Goal: Information Seeking & Learning: Learn about a topic

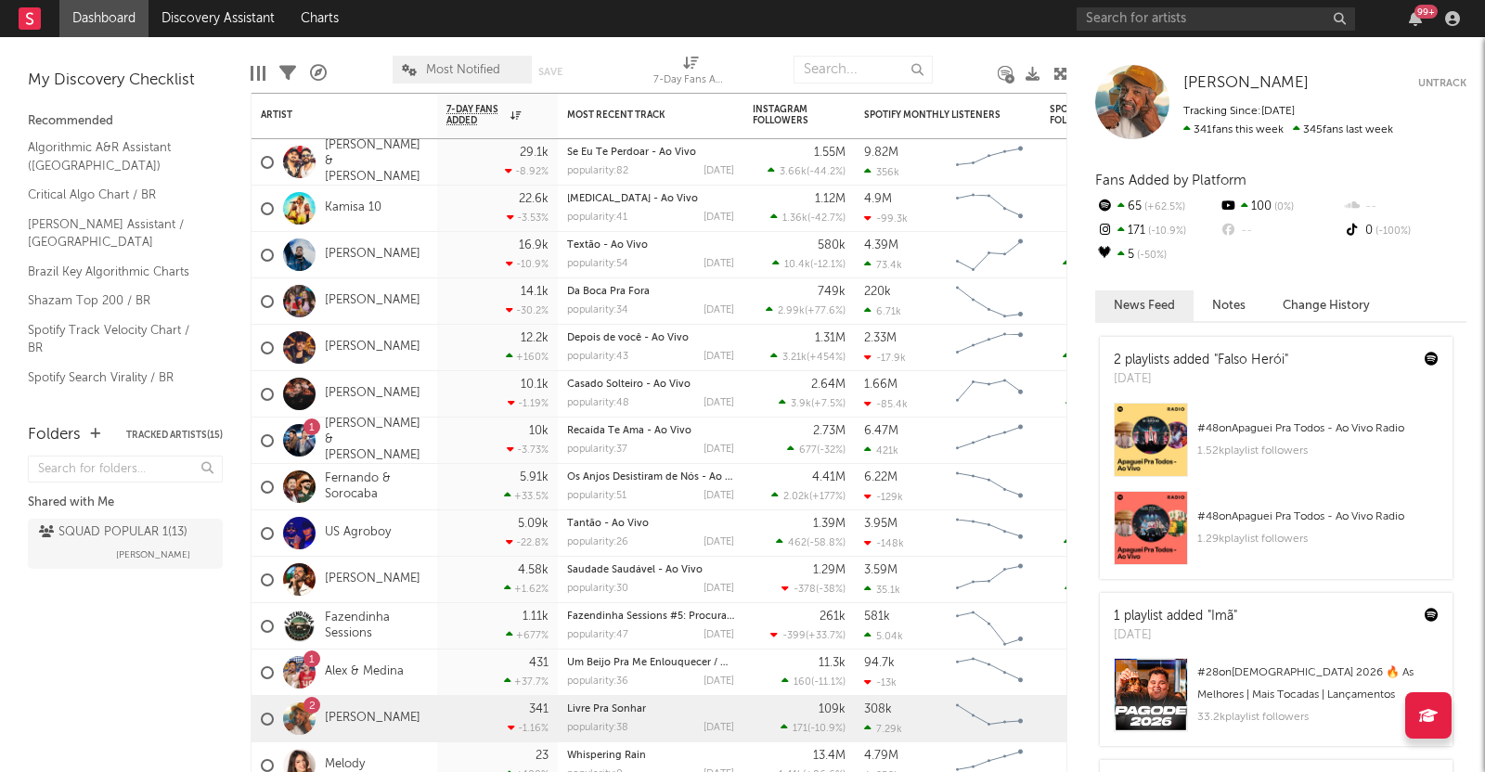
click at [1272, 31] on div "99 +" at bounding box center [1271, 18] width 390 height 37
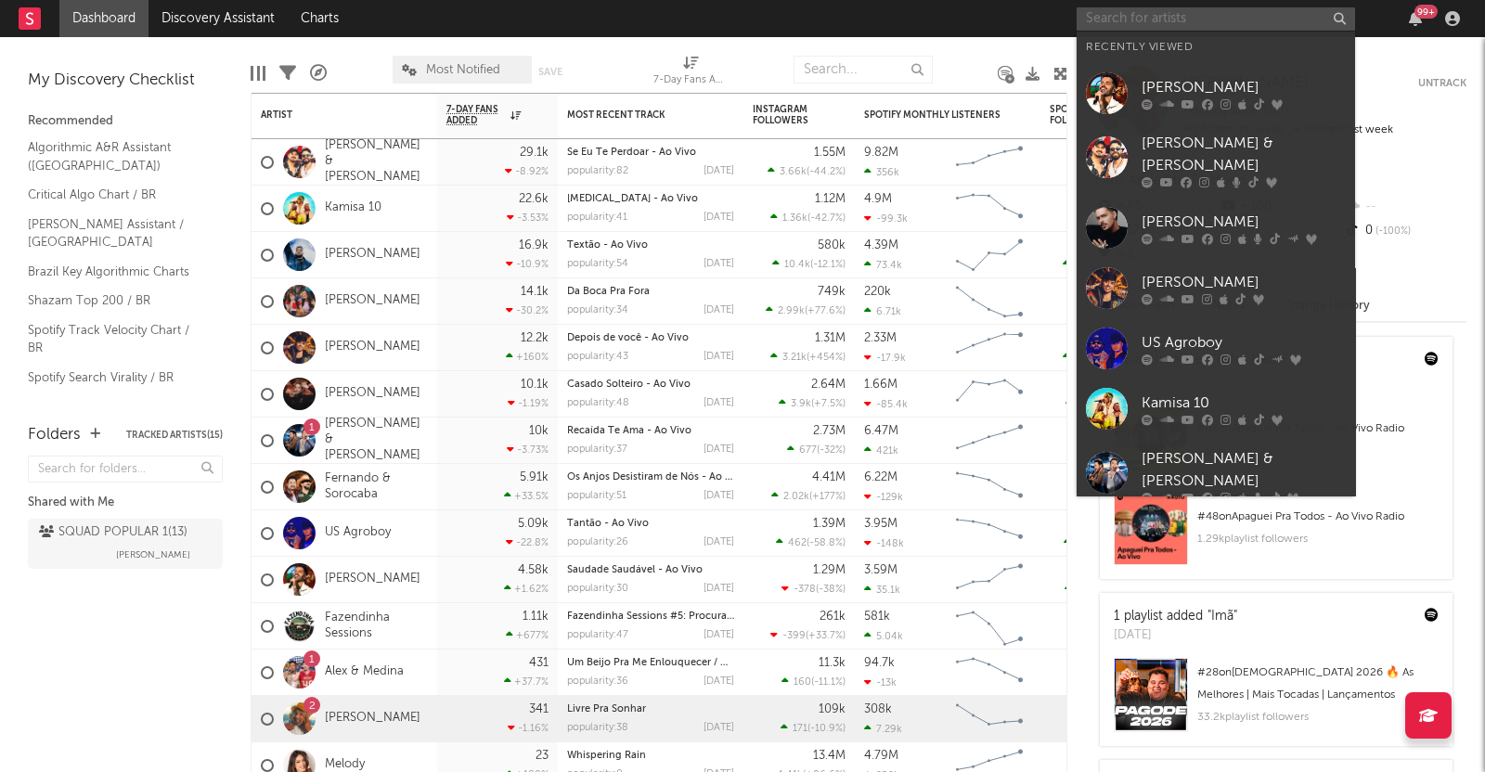
click at [1220, 11] on input "text" at bounding box center [1215, 18] width 278 height 23
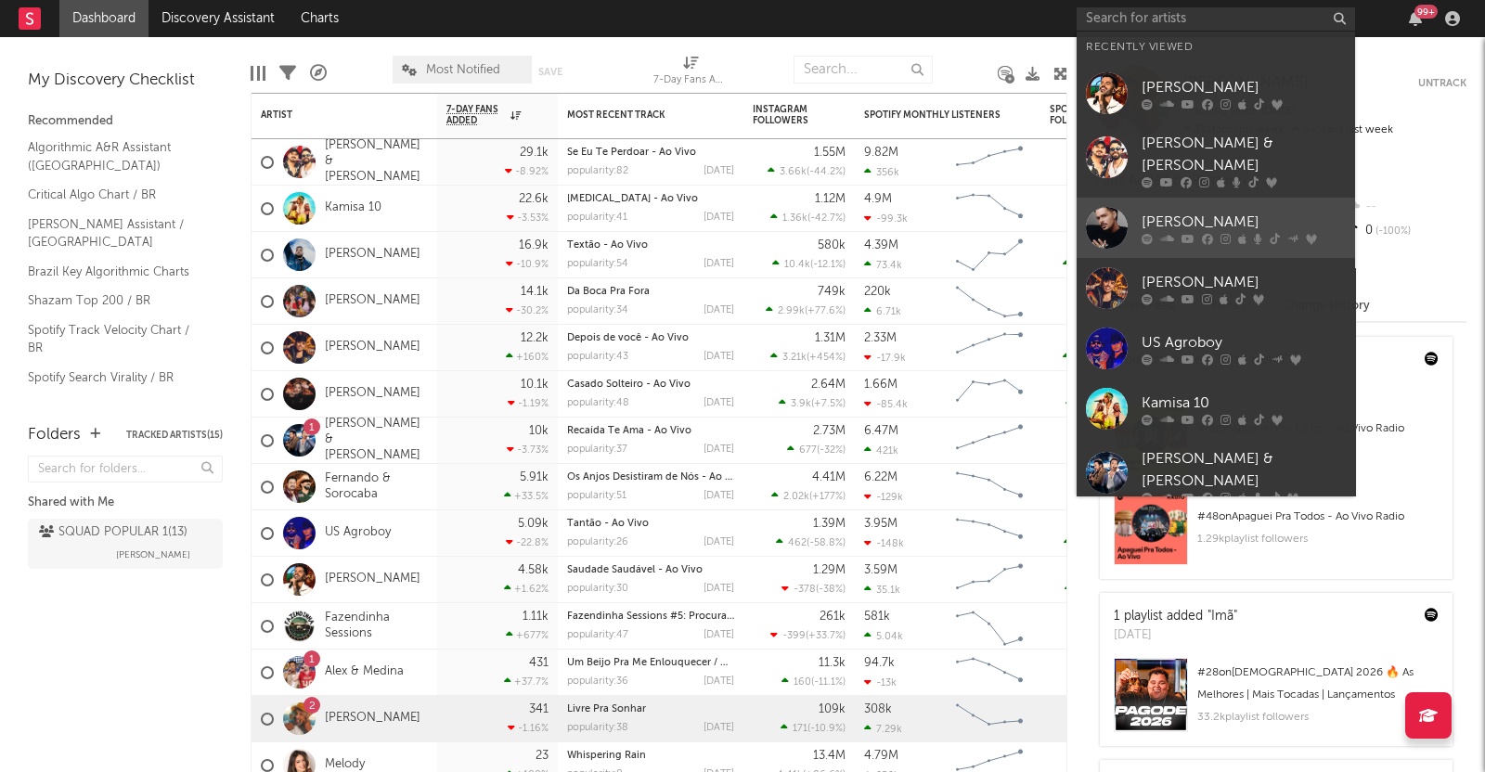
click at [1200, 211] on div "[PERSON_NAME]" at bounding box center [1243, 222] width 204 height 22
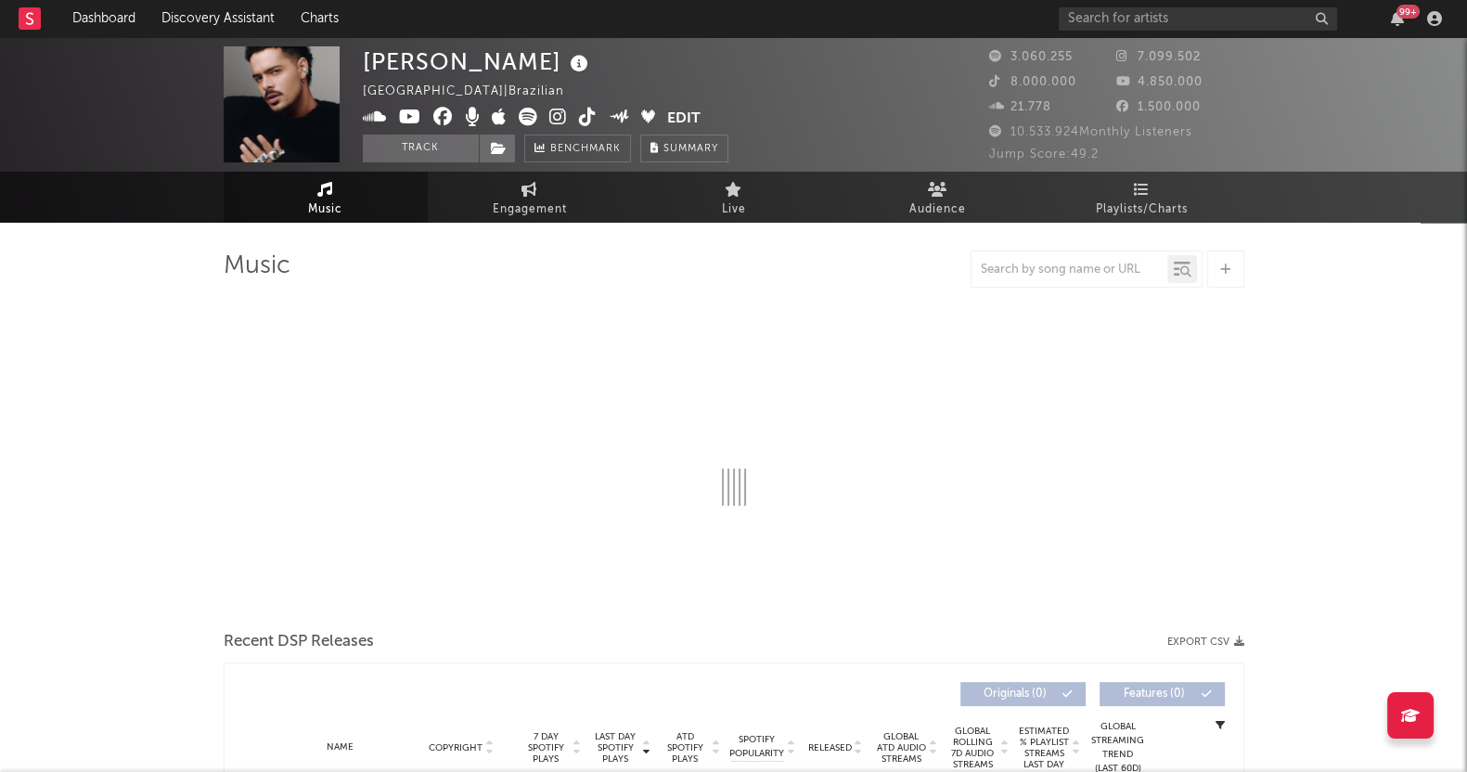
click at [1145, 147] on div "Jump Score: 49.2" at bounding box center [1116, 155] width 255 height 22
select select "6m"
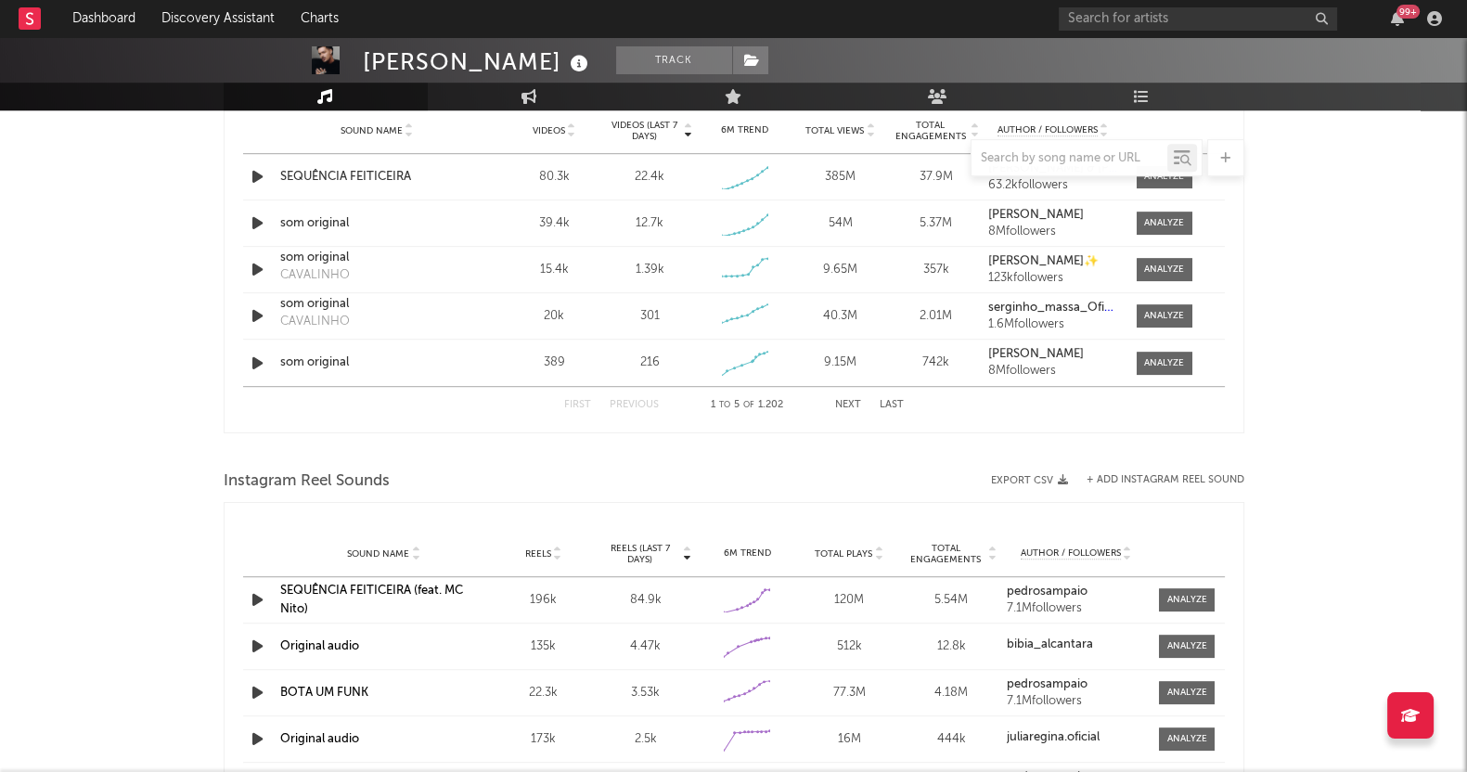
scroll to position [1160, 0]
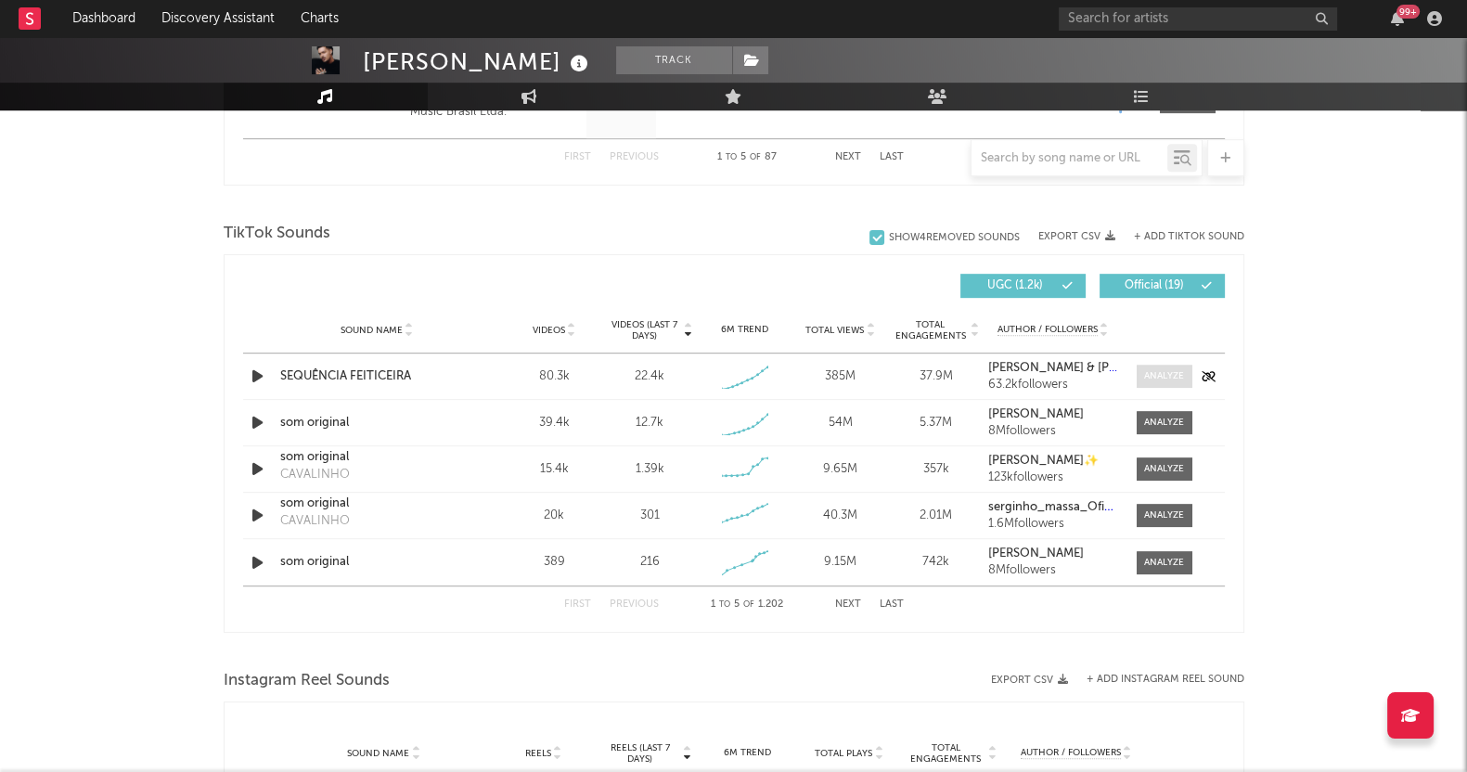
click at [1183, 372] on div at bounding box center [1164, 376] width 40 height 14
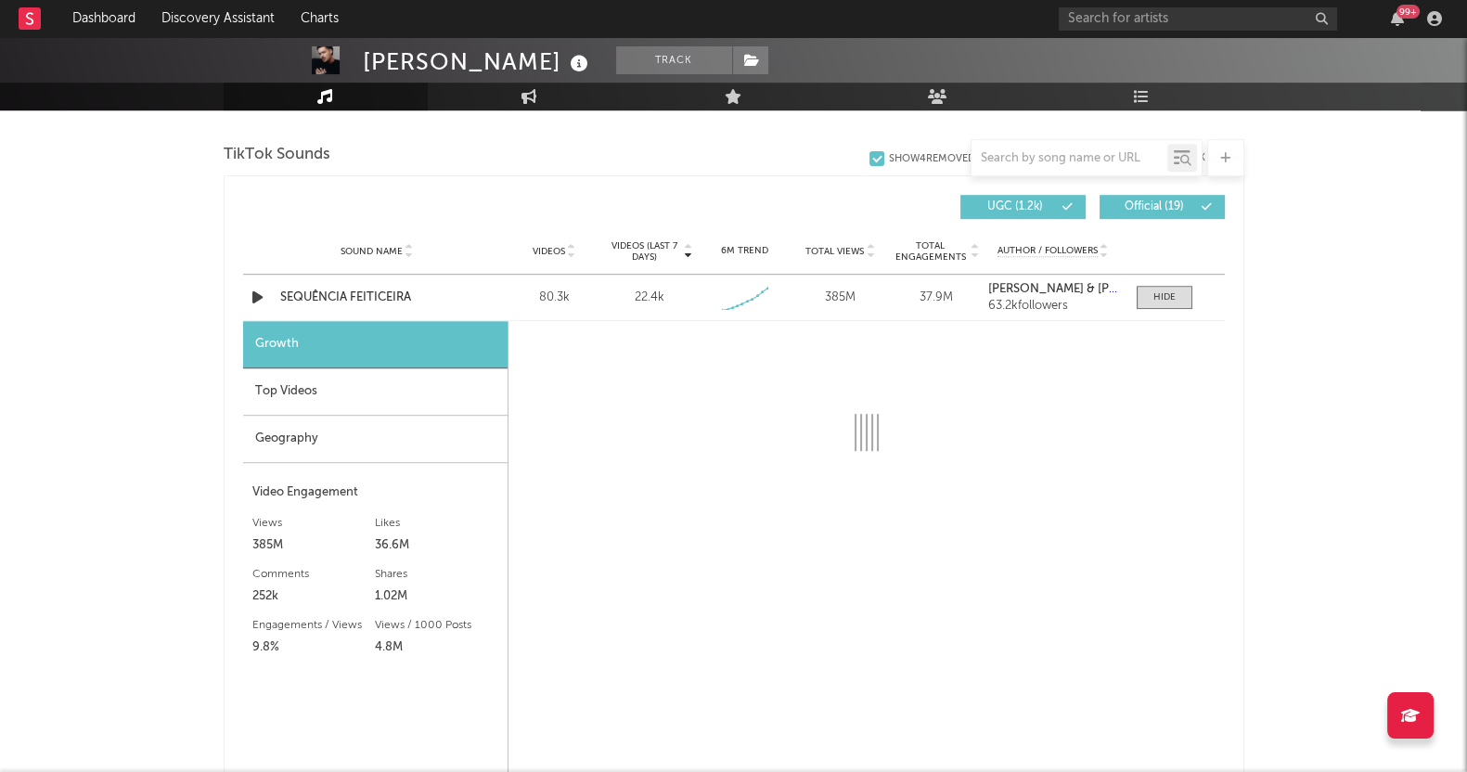
select select "1w"
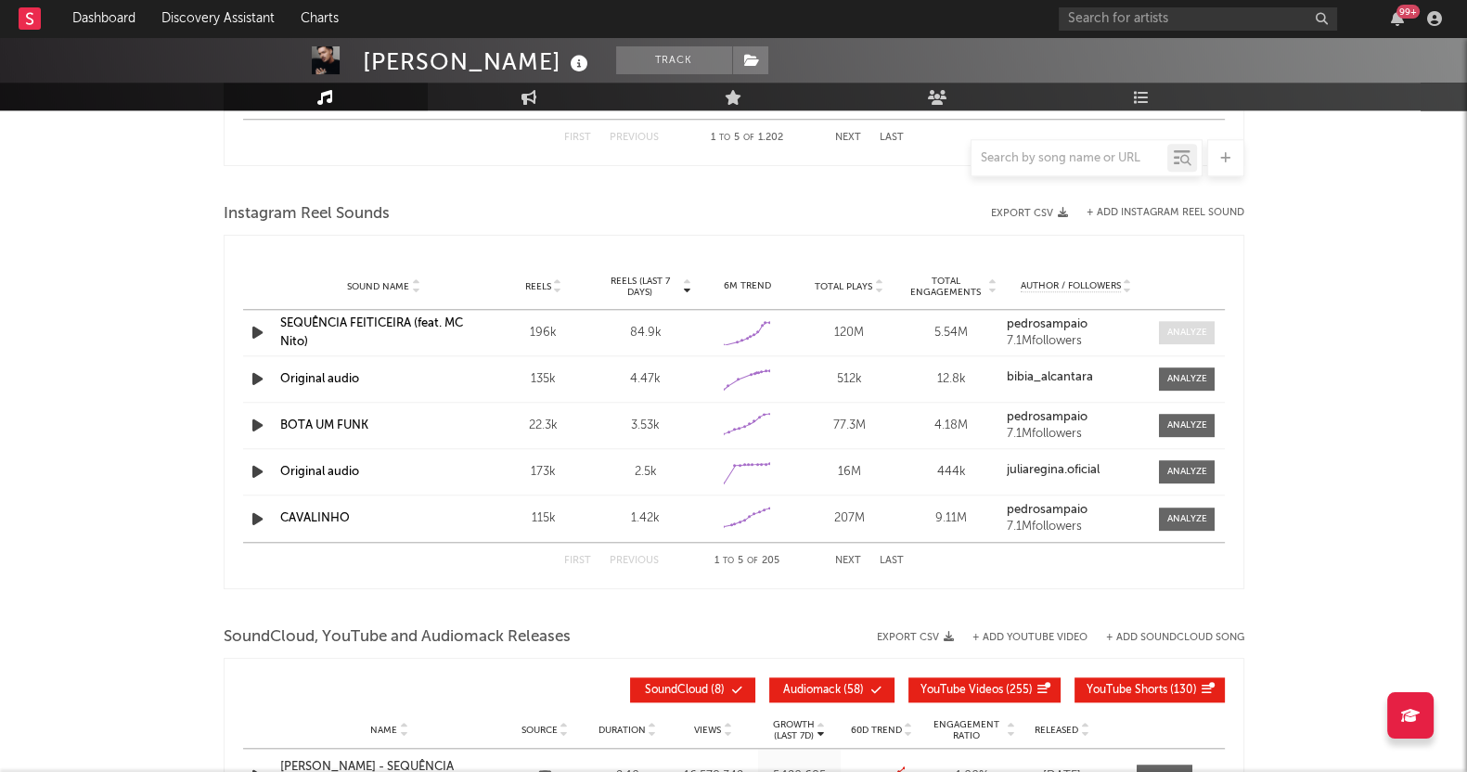
scroll to position [2139, 0]
click at [1191, 325] on div at bounding box center [1187, 332] width 40 height 14
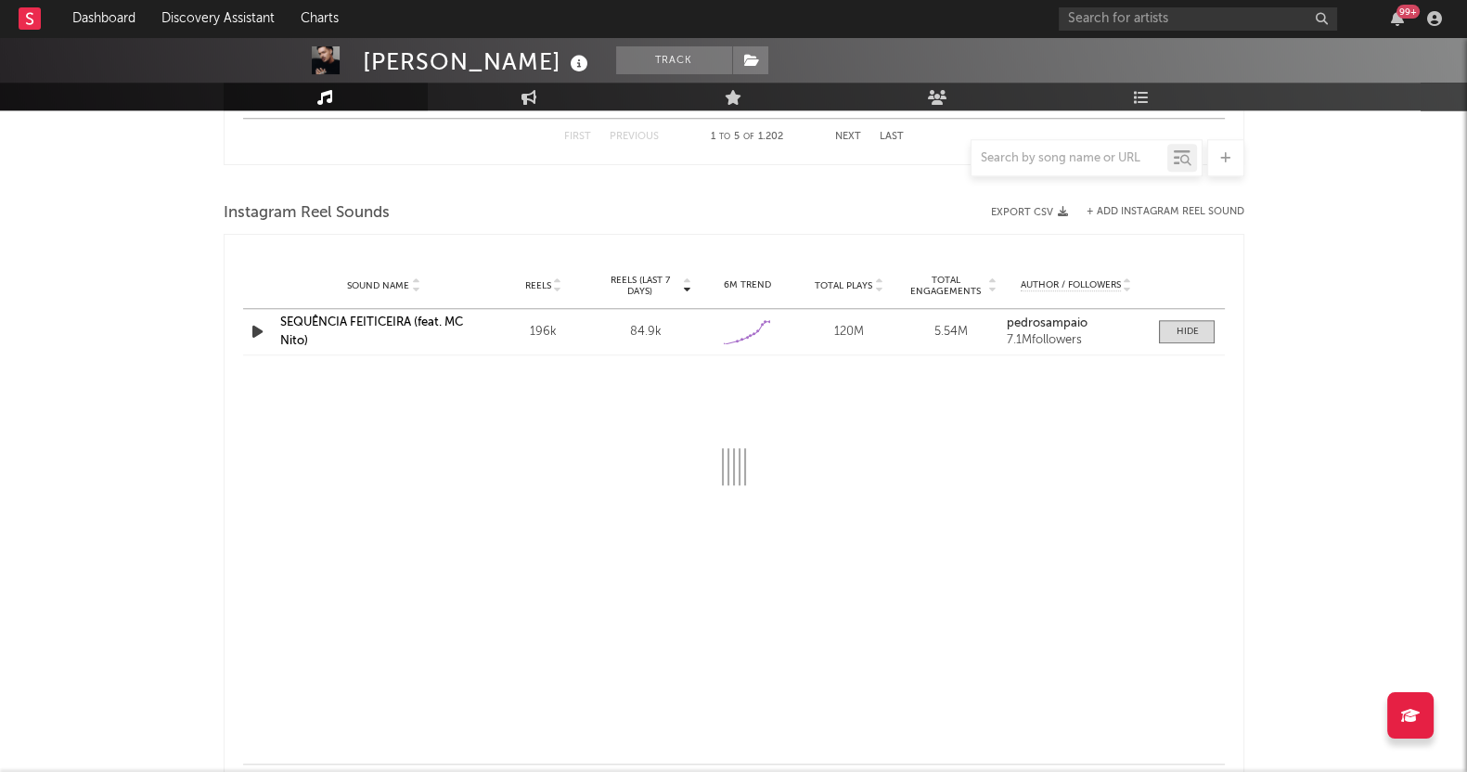
select select "1w"
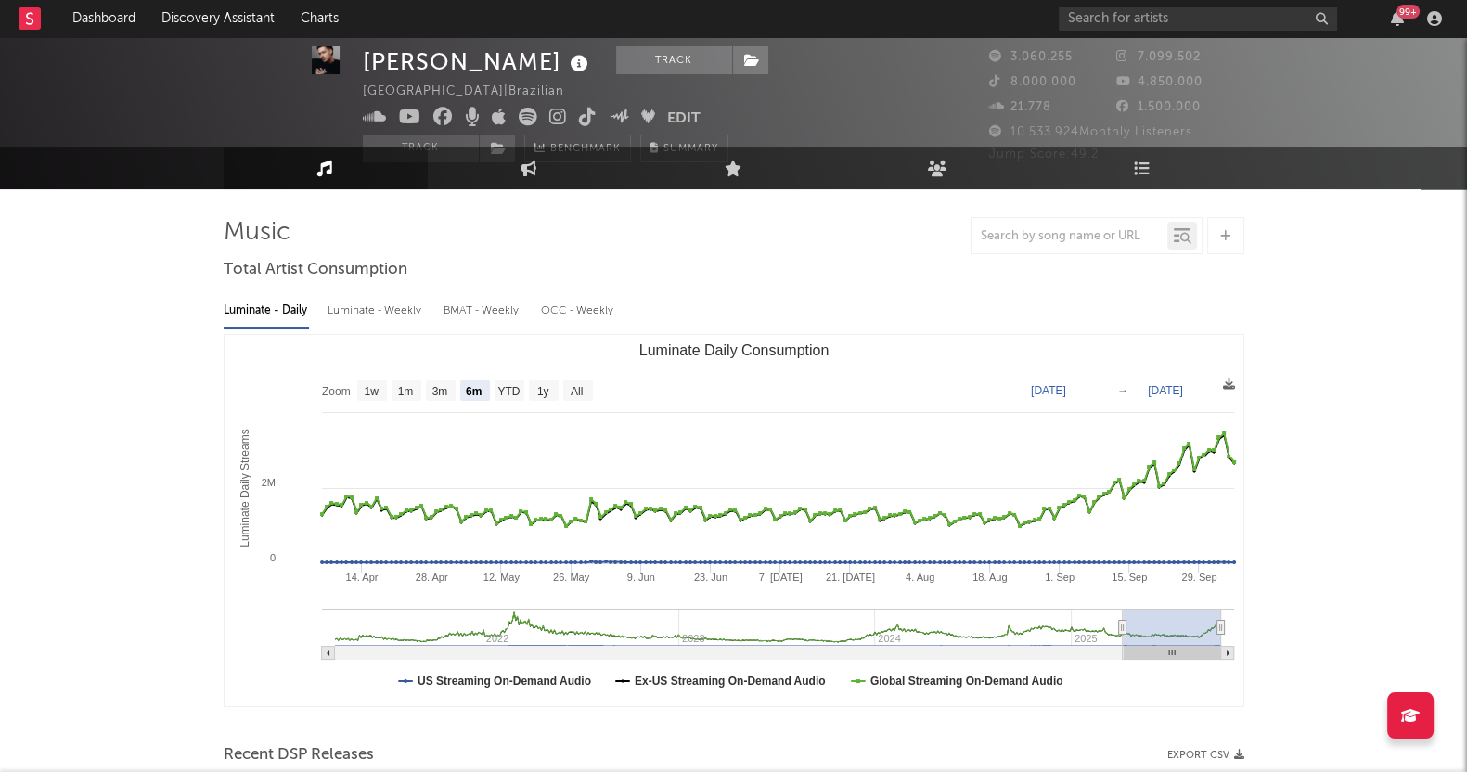
scroll to position [0, 0]
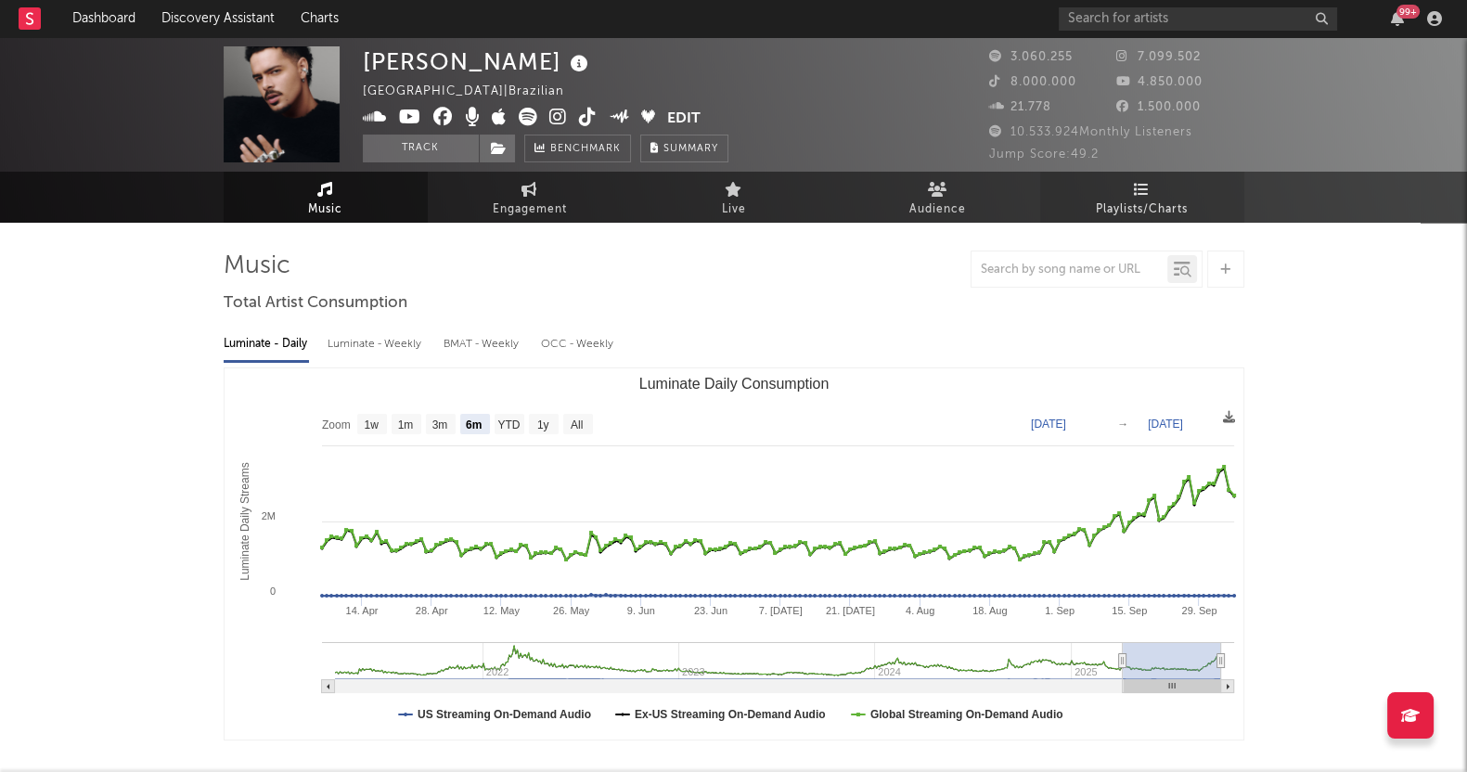
click at [1111, 190] on link "Playlists/Charts" at bounding box center [1142, 197] width 204 height 51
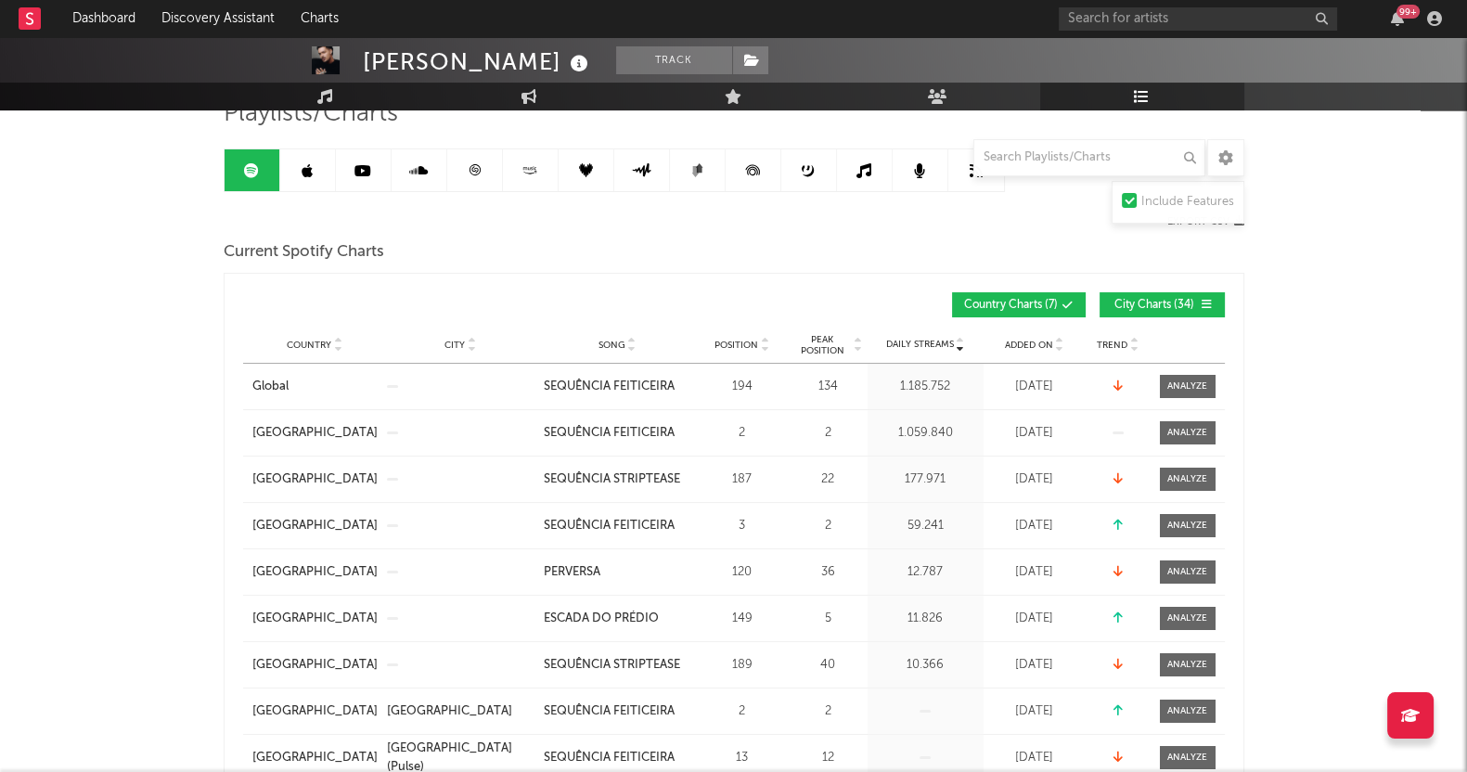
scroll to position [115, 0]
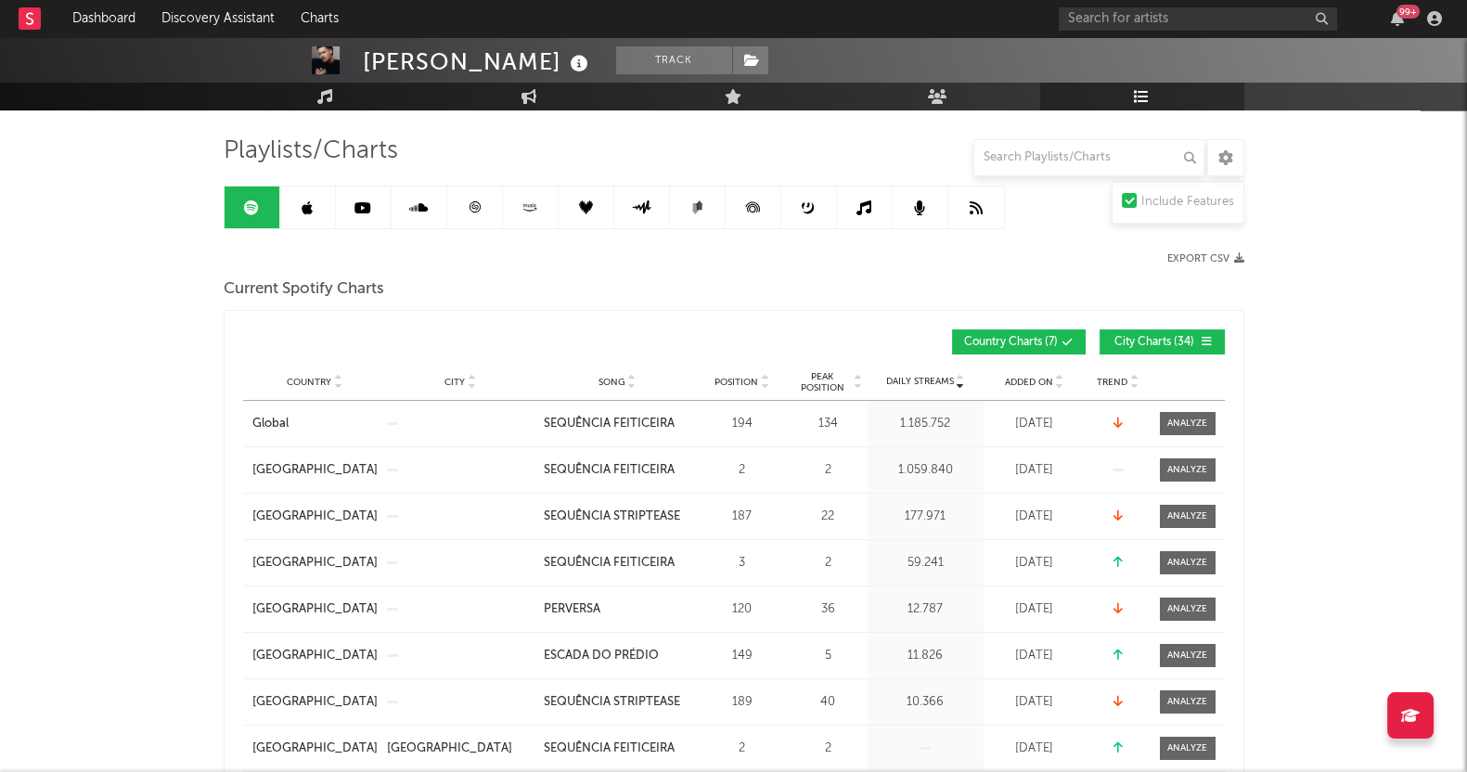
click at [1179, 344] on span "City Charts ( 34 )" at bounding box center [1154, 342] width 85 height 11
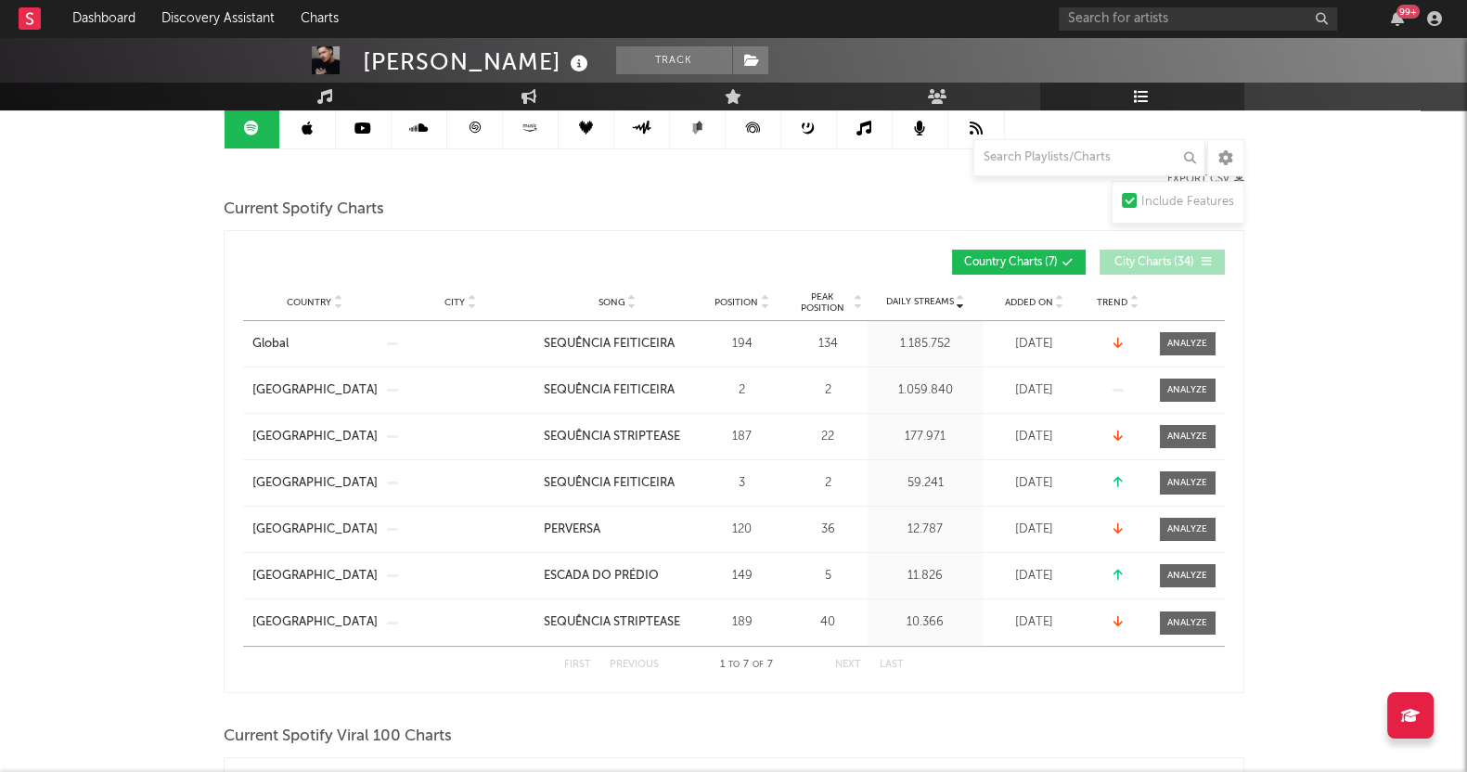
scroll to position [231, 0]
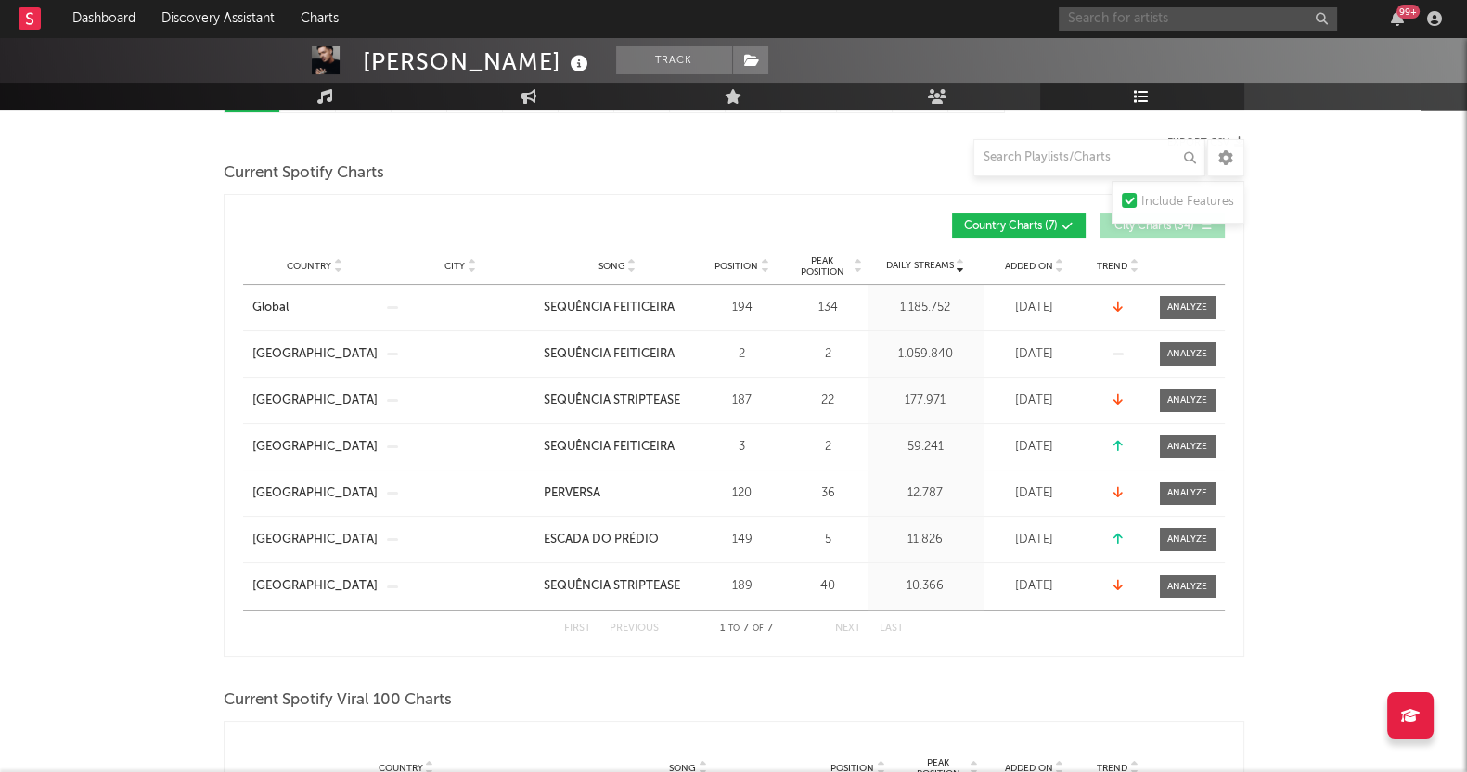
click at [1189, 16] on input "text" at bounding box center [1198, 18] width 278 height 23
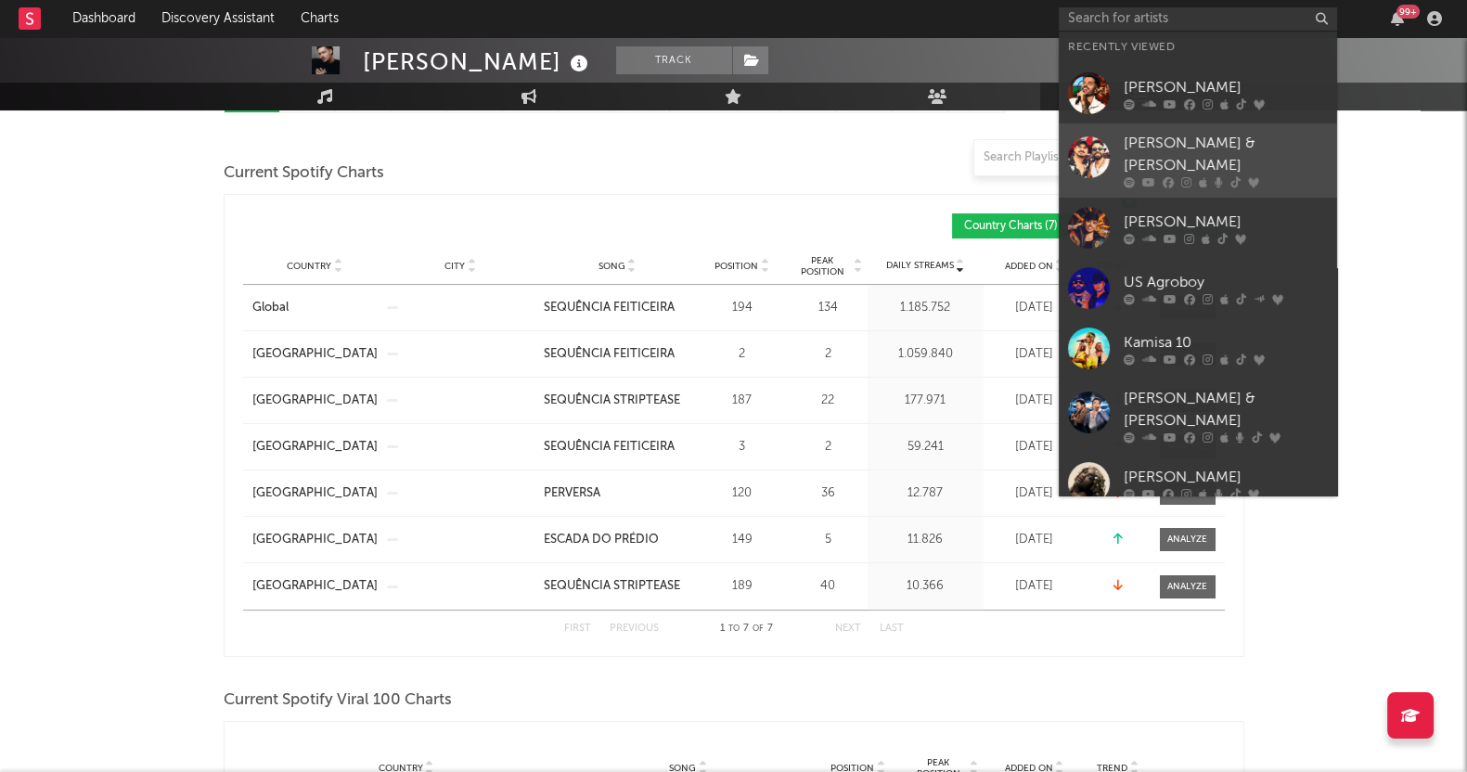
click at [1191, 132] on link "[PERSON_NAME] & [PERSON_NAME]" at bounding box center [1198, 160] width 278 height 74
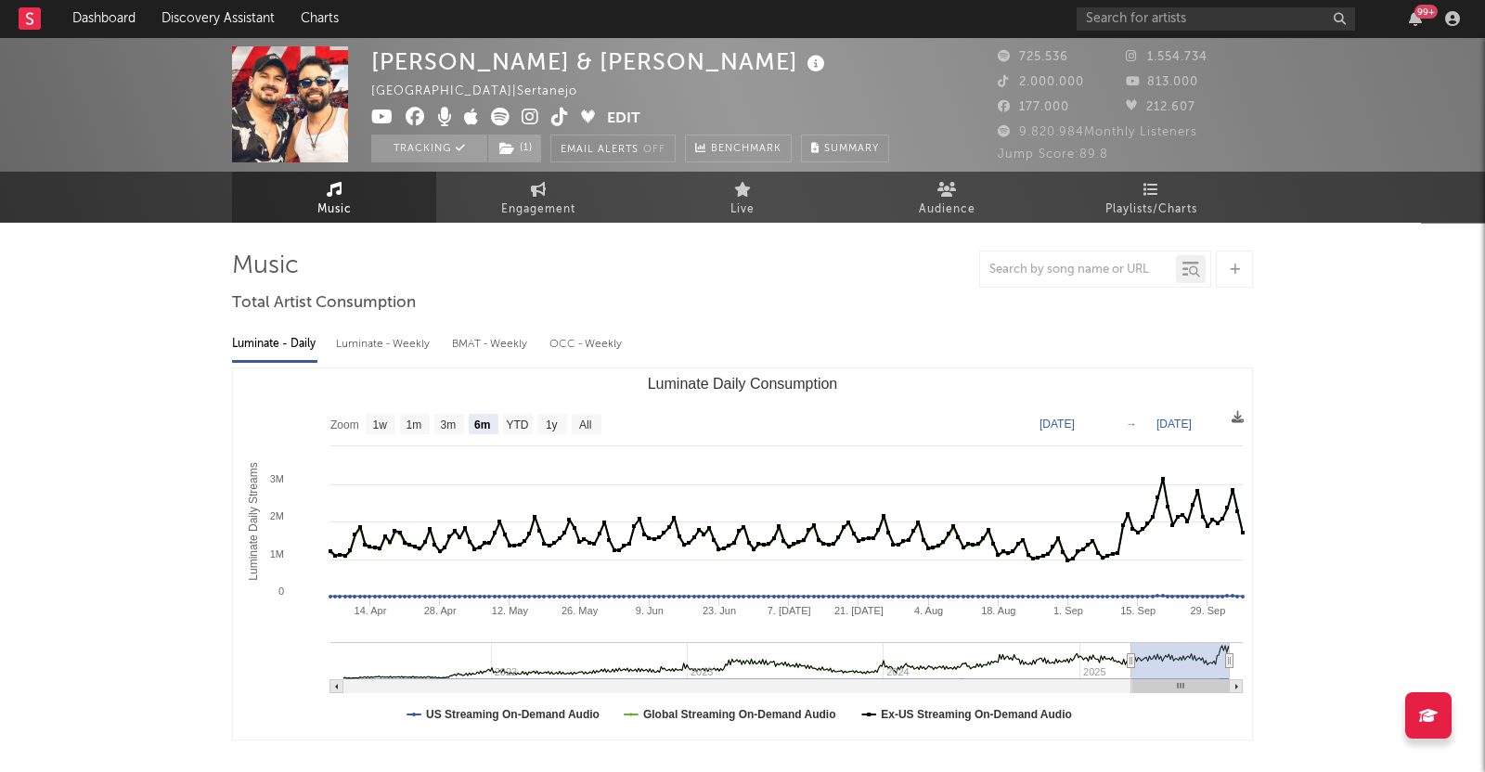
select select "6m"
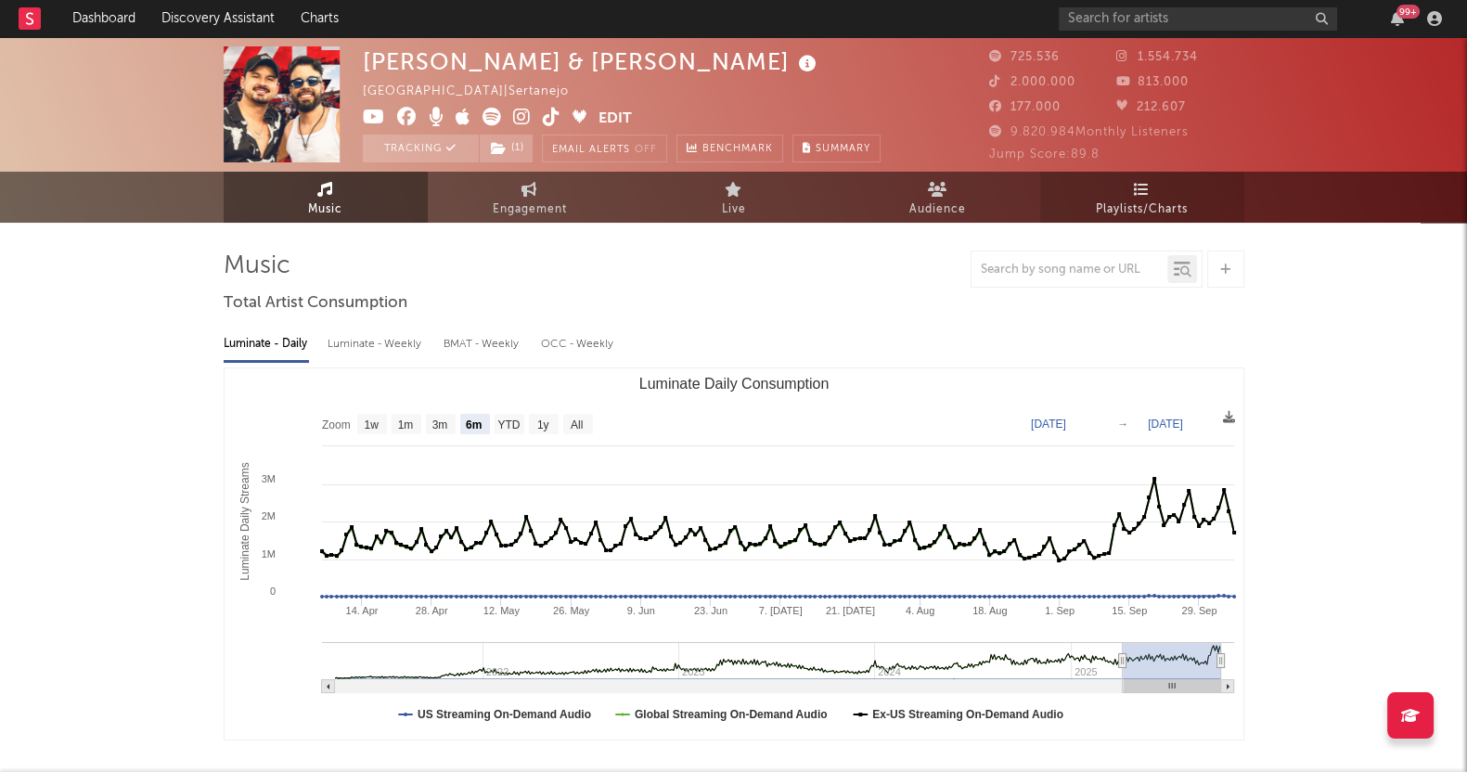
click at [1166, 195] on link "Playlists/Charts" at bounding box center [1142, 197] width 204 height 51
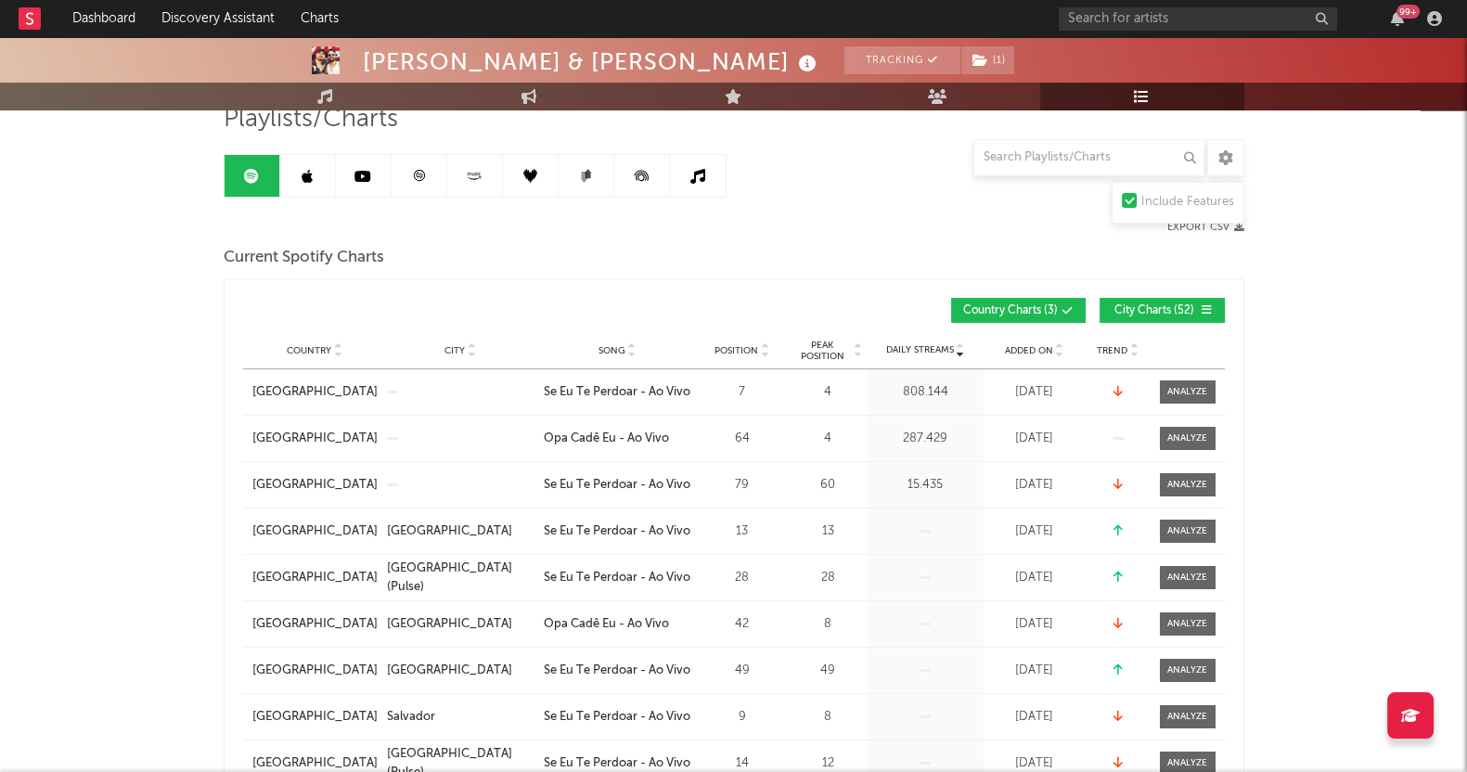
scroll to position [115, 0]
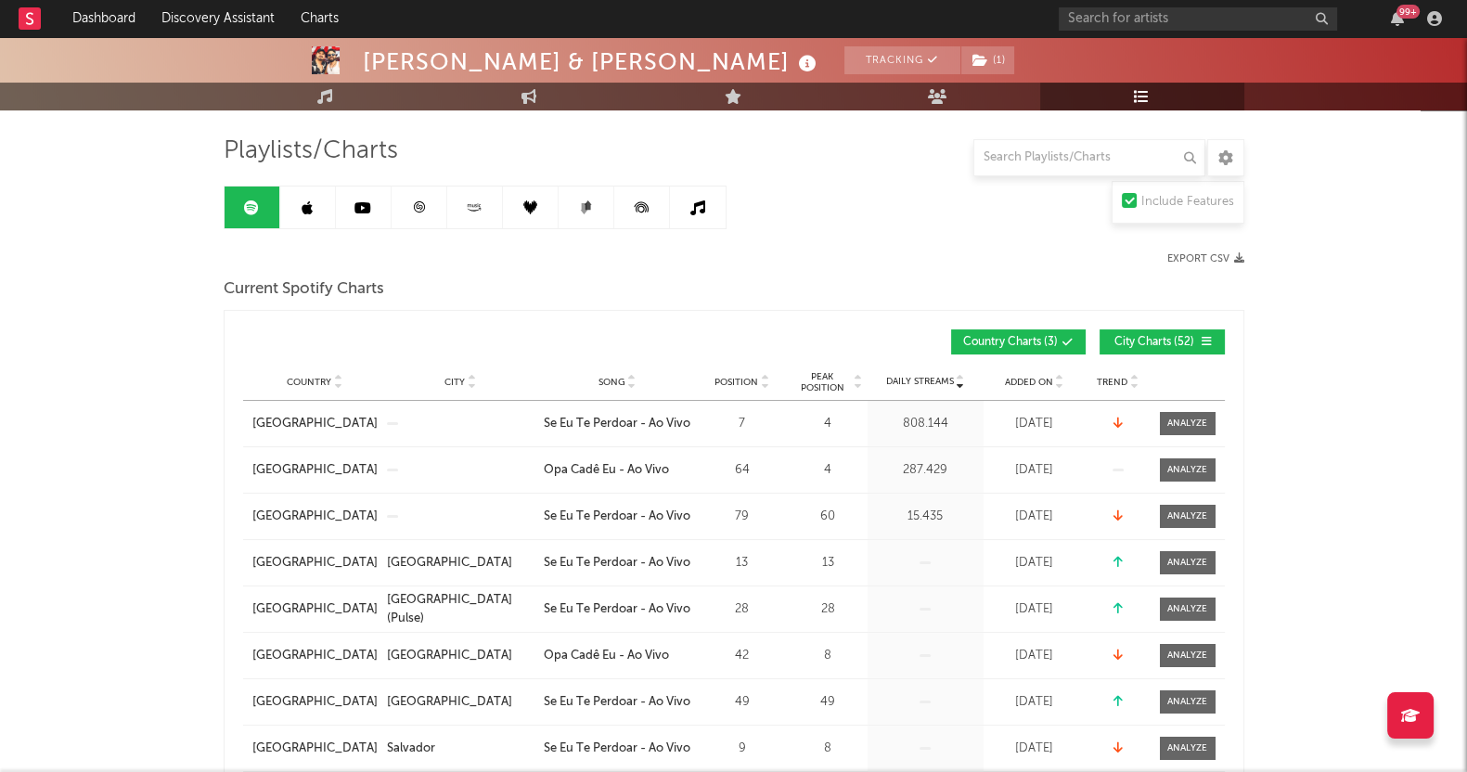
click at [1182, 337] on span "City Charts ( 52 )" at bounding box center [1154, 342] width 85 height 11
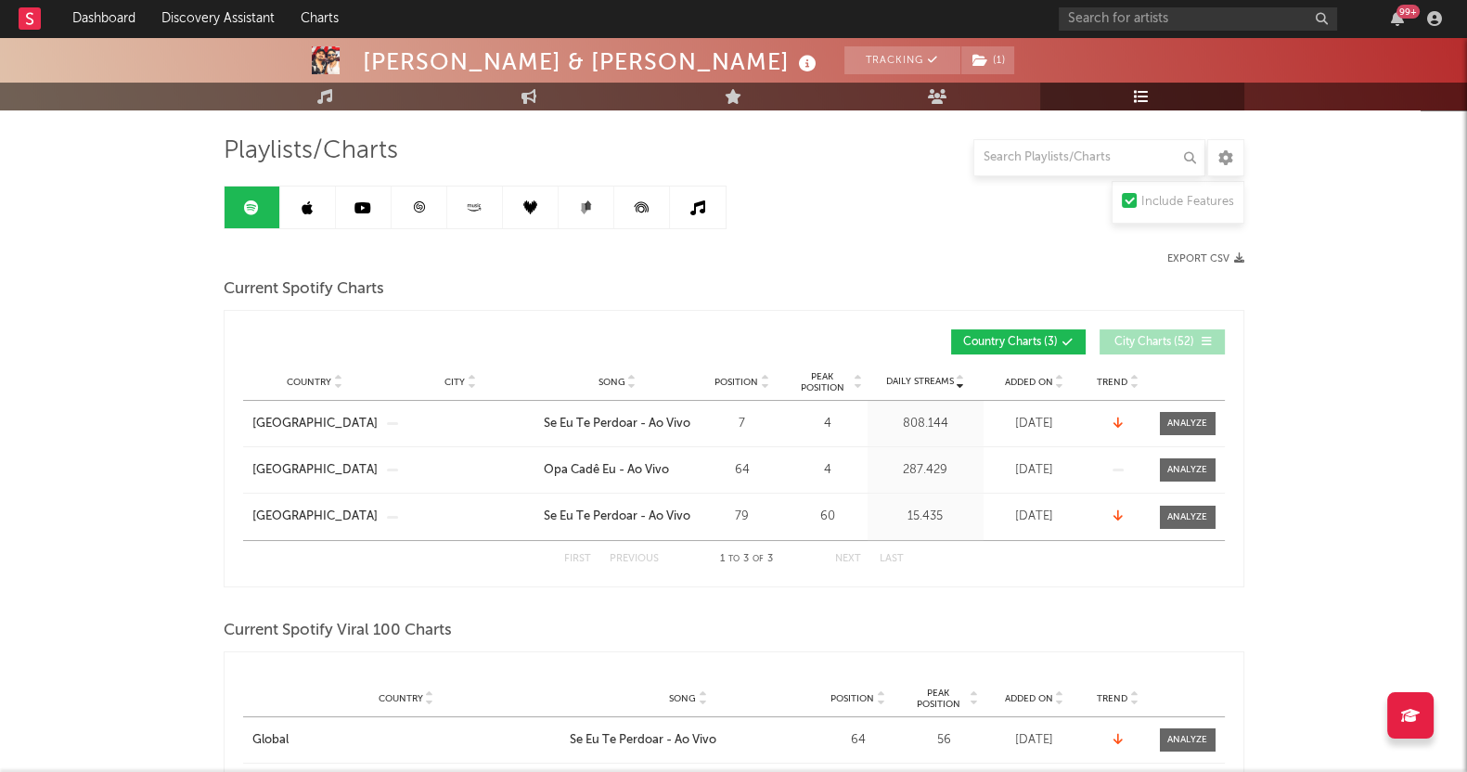
click at [1006, 329] on button "Country Charts ( 3 )" at bounding box center [1018, 341] width 135 height 25
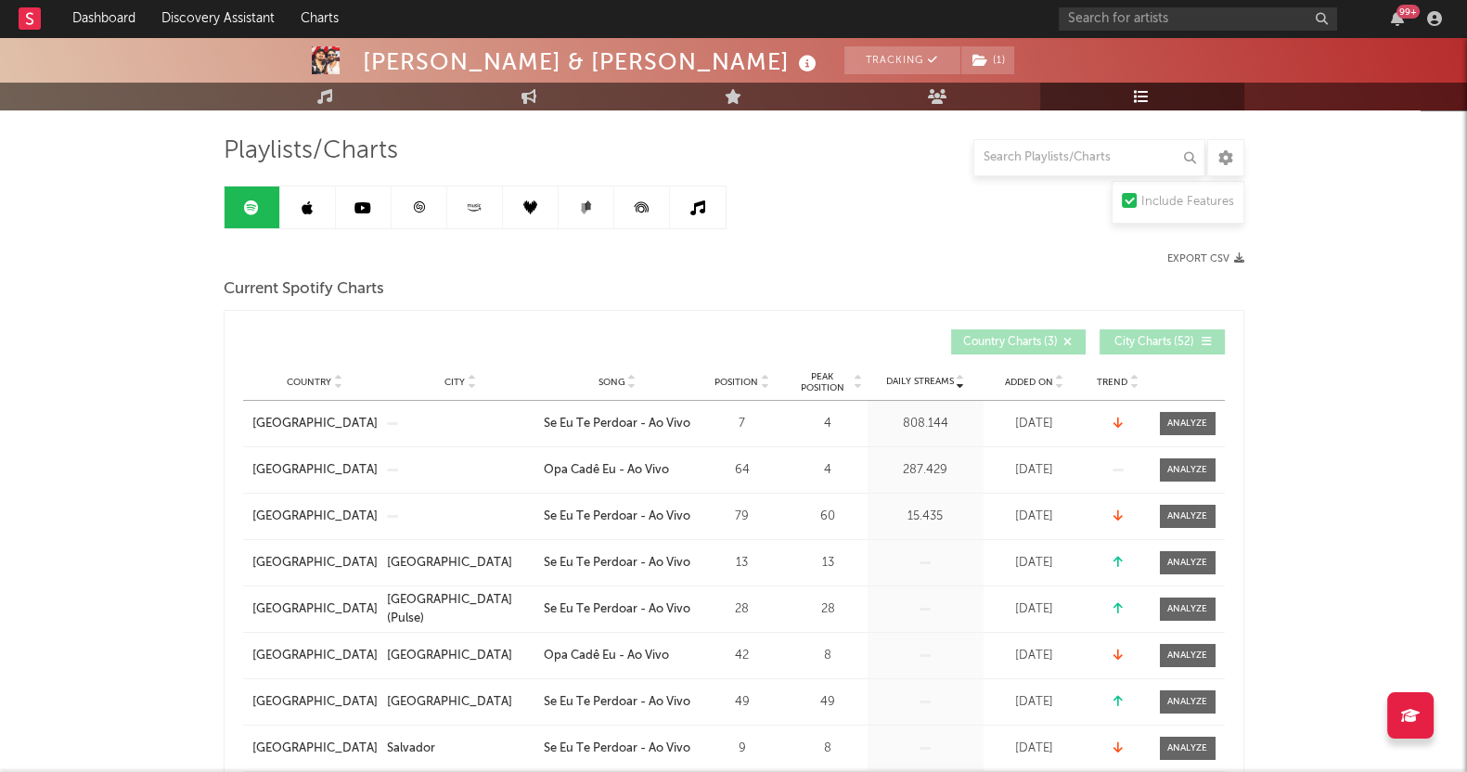
click at [1171, 342] on span at bounding box center [1172, 342] width 3 height 11
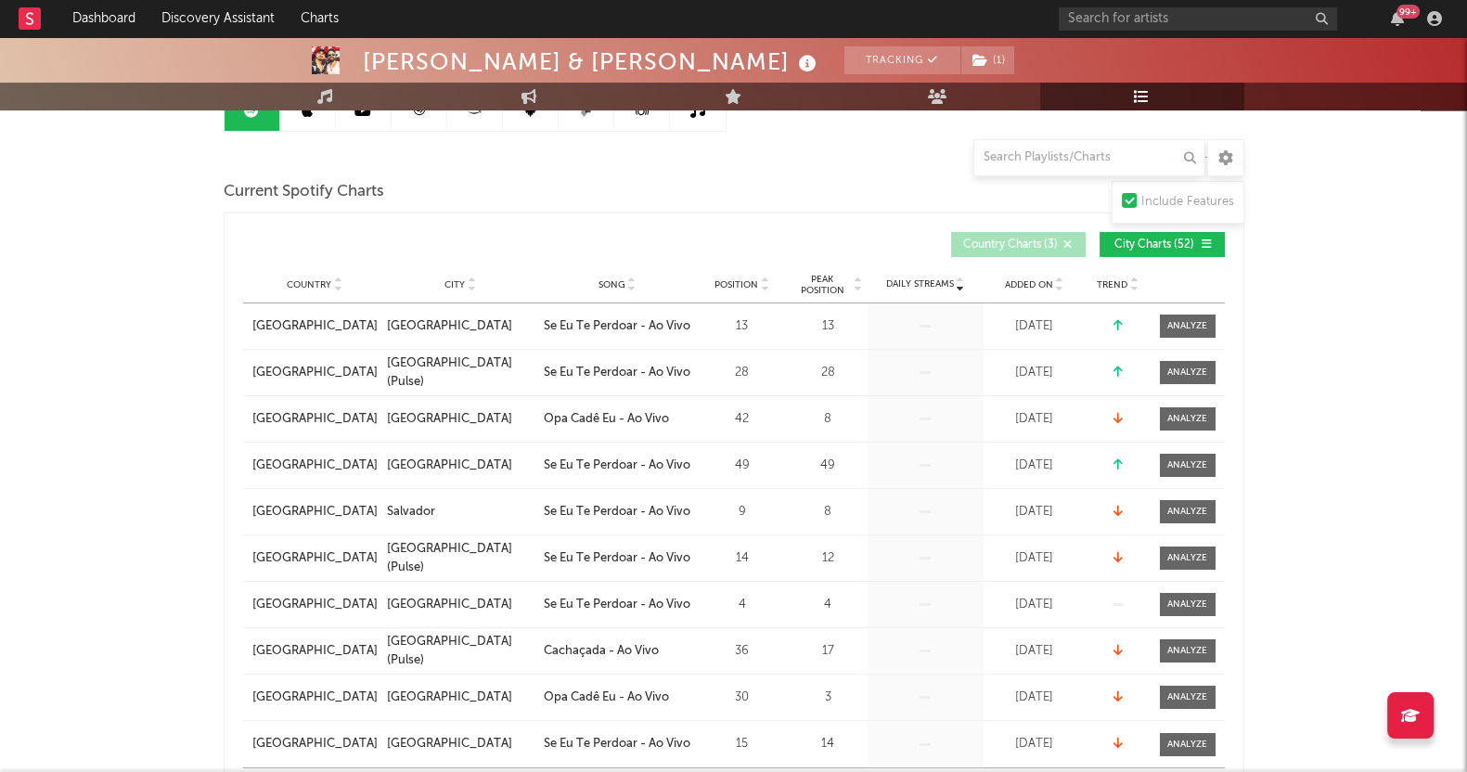
scroll to position [348, 0]
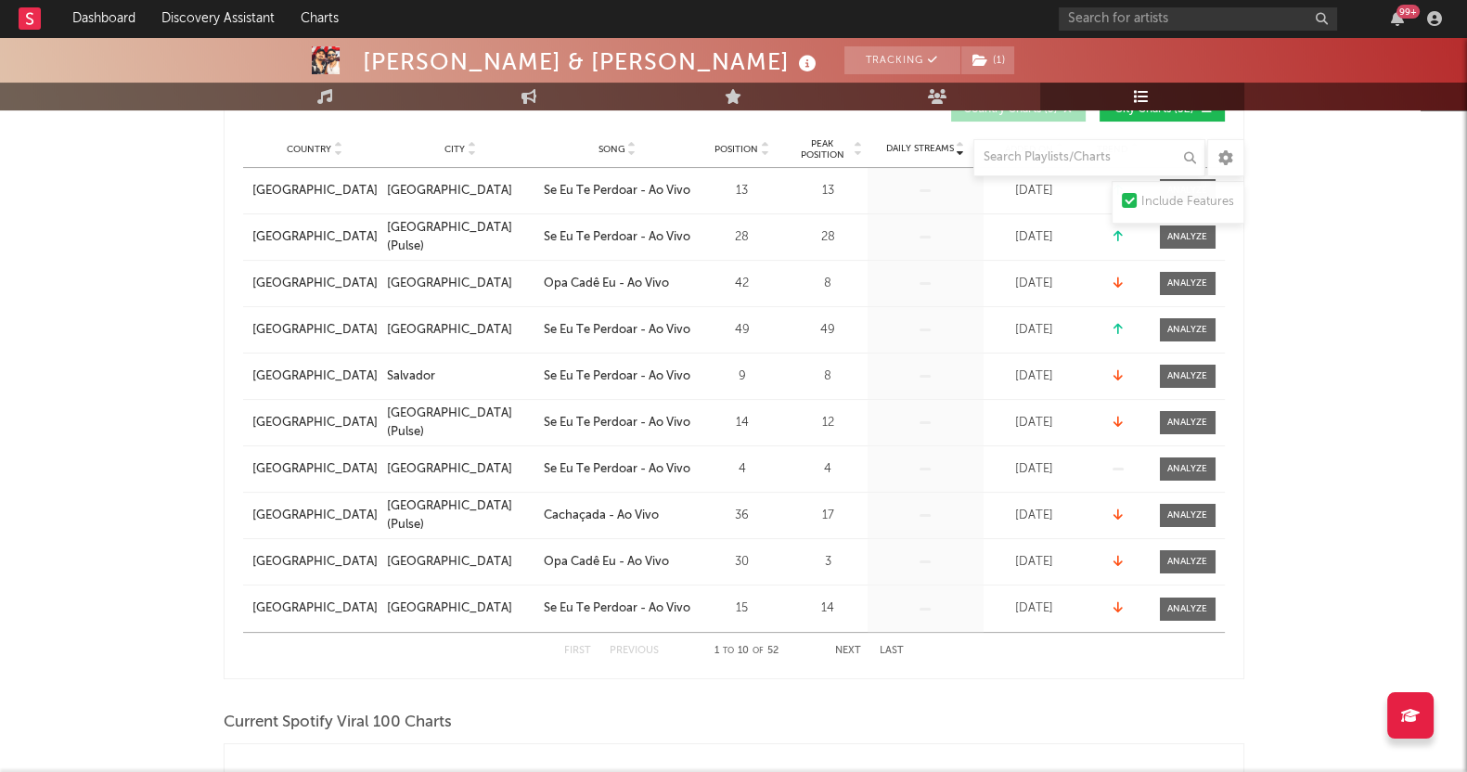
click at [846, 639] on div "First Previous 1 to 10 of 52 Next Last" at bounding box center [734, 651] width 340 height 36
click at [846, 647] on button "Next" at bounding box center [848, 651] width 26 height 10
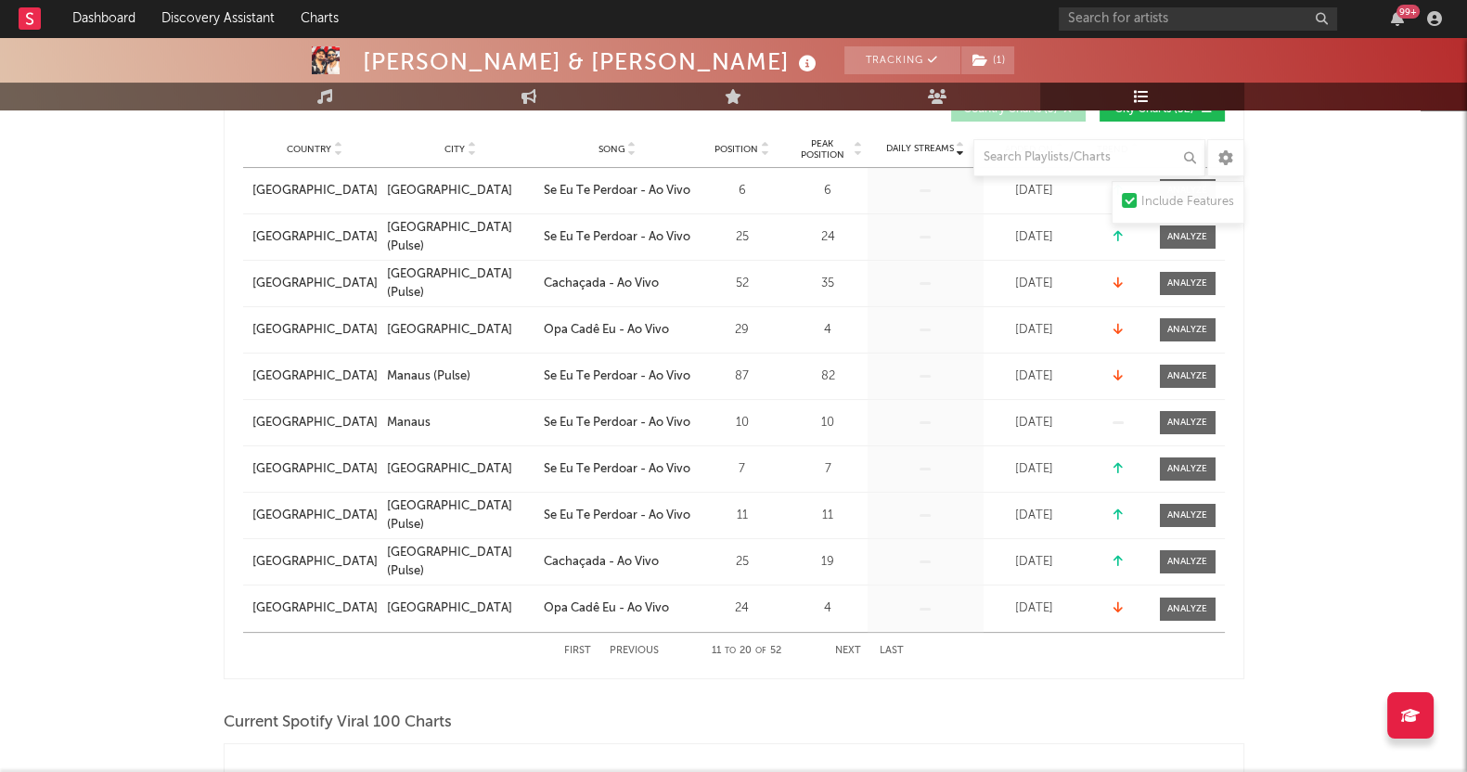
click at [846, 647] on button "Next" at bounding box center [848, 651] width 26 height 10
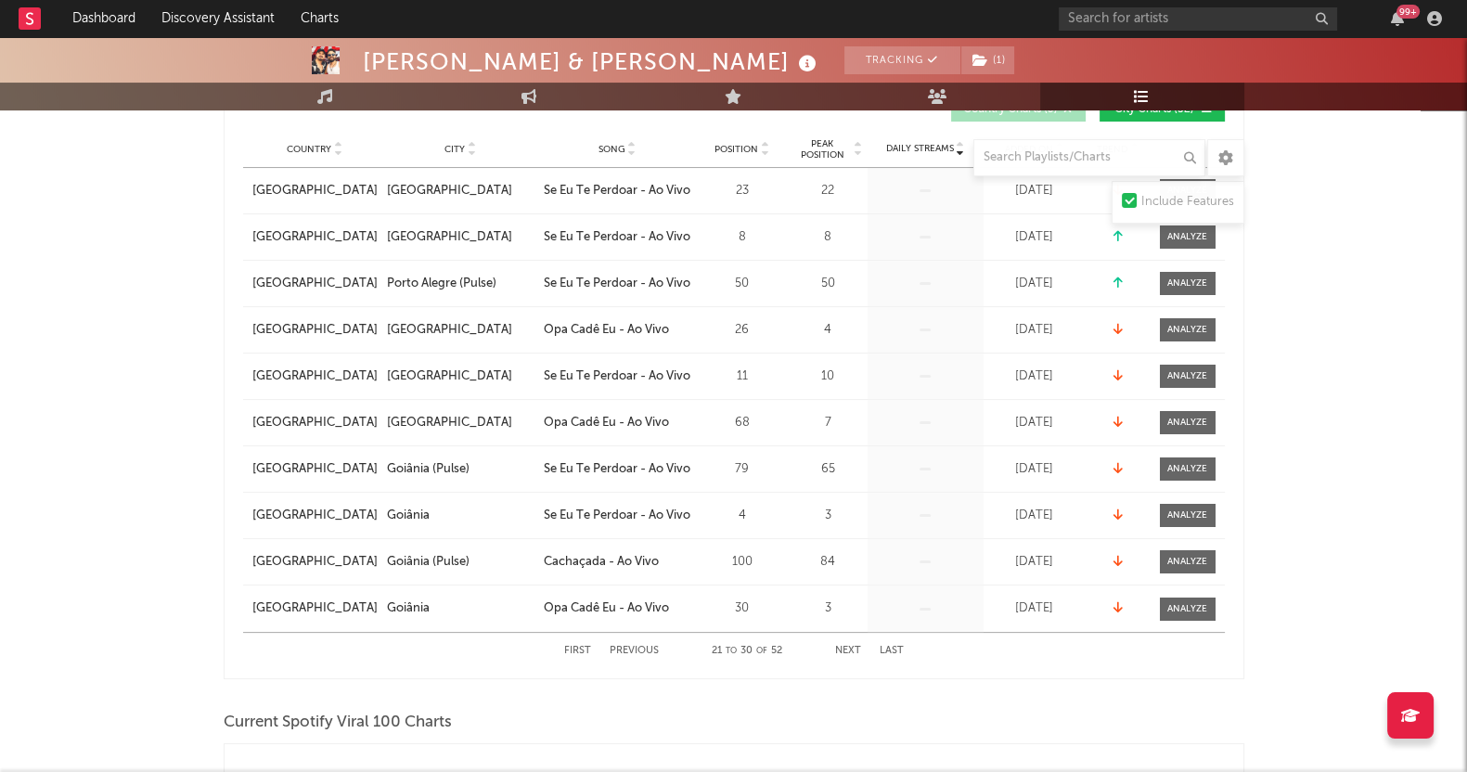
click at [846, 647] on button "Next" at bounding box center [848, 651] width 26 height 10
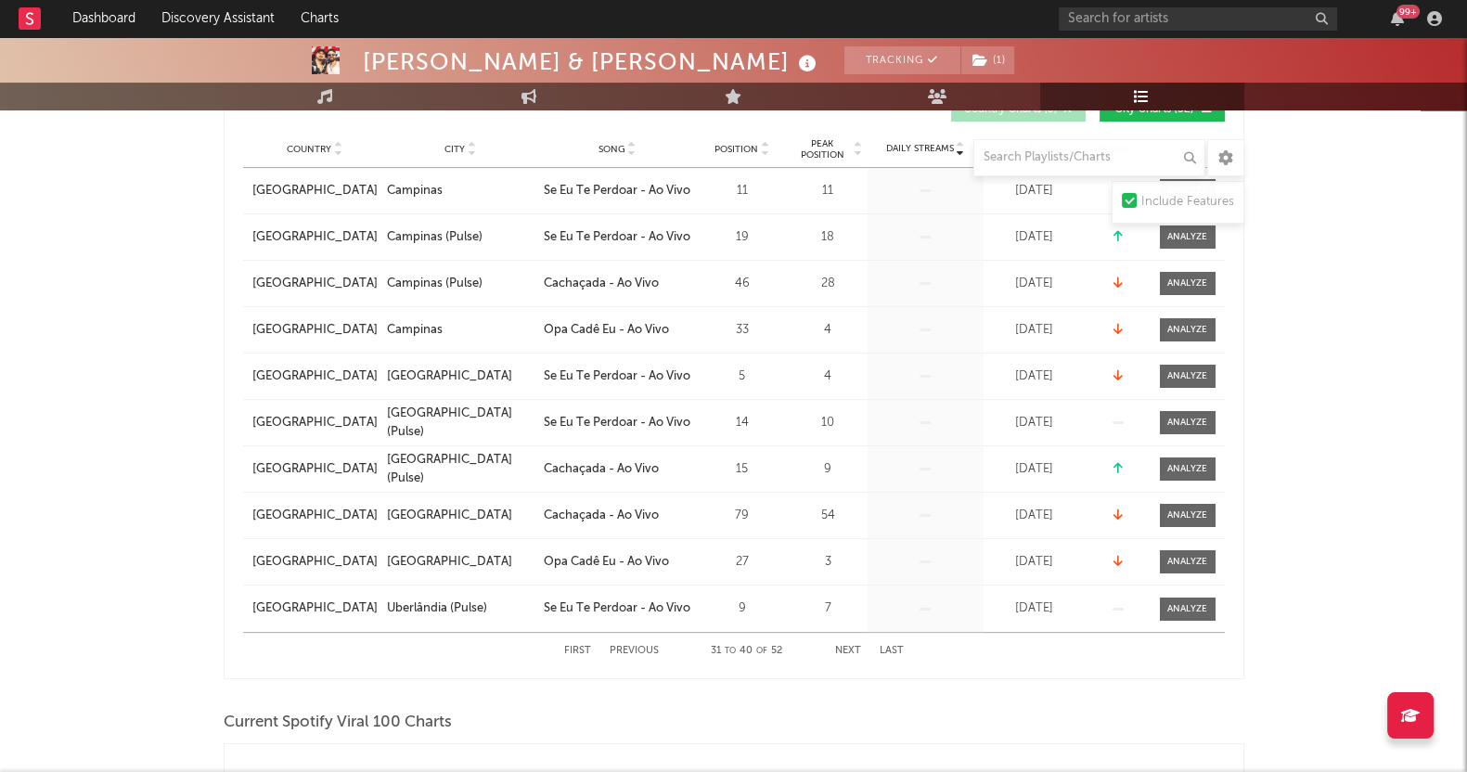
click at [846, 647] on button "Next" at bounding box center [848, 651] width 26 height 10
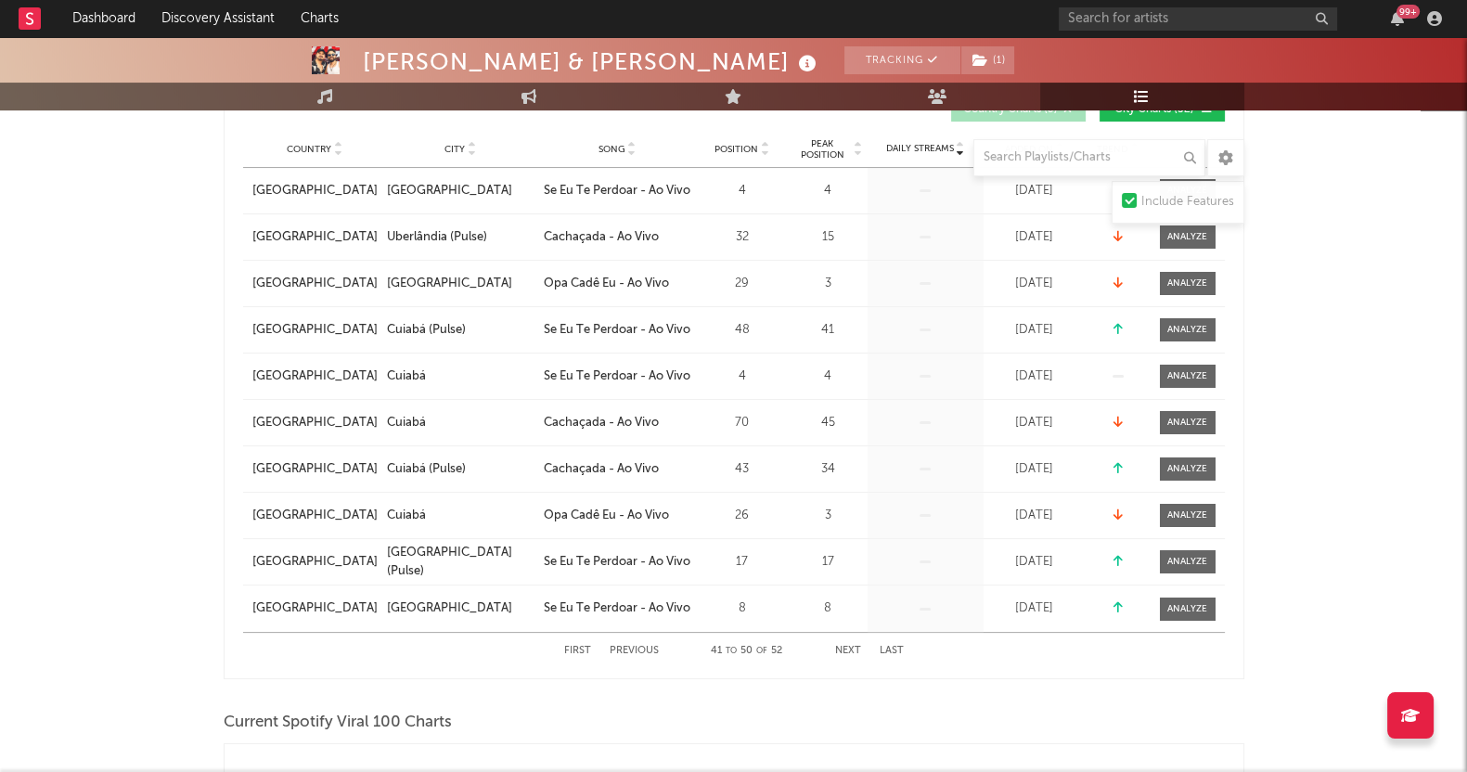
click at [846, 647] on button "Next" at bounding box center [848, 651] width 26 height 10
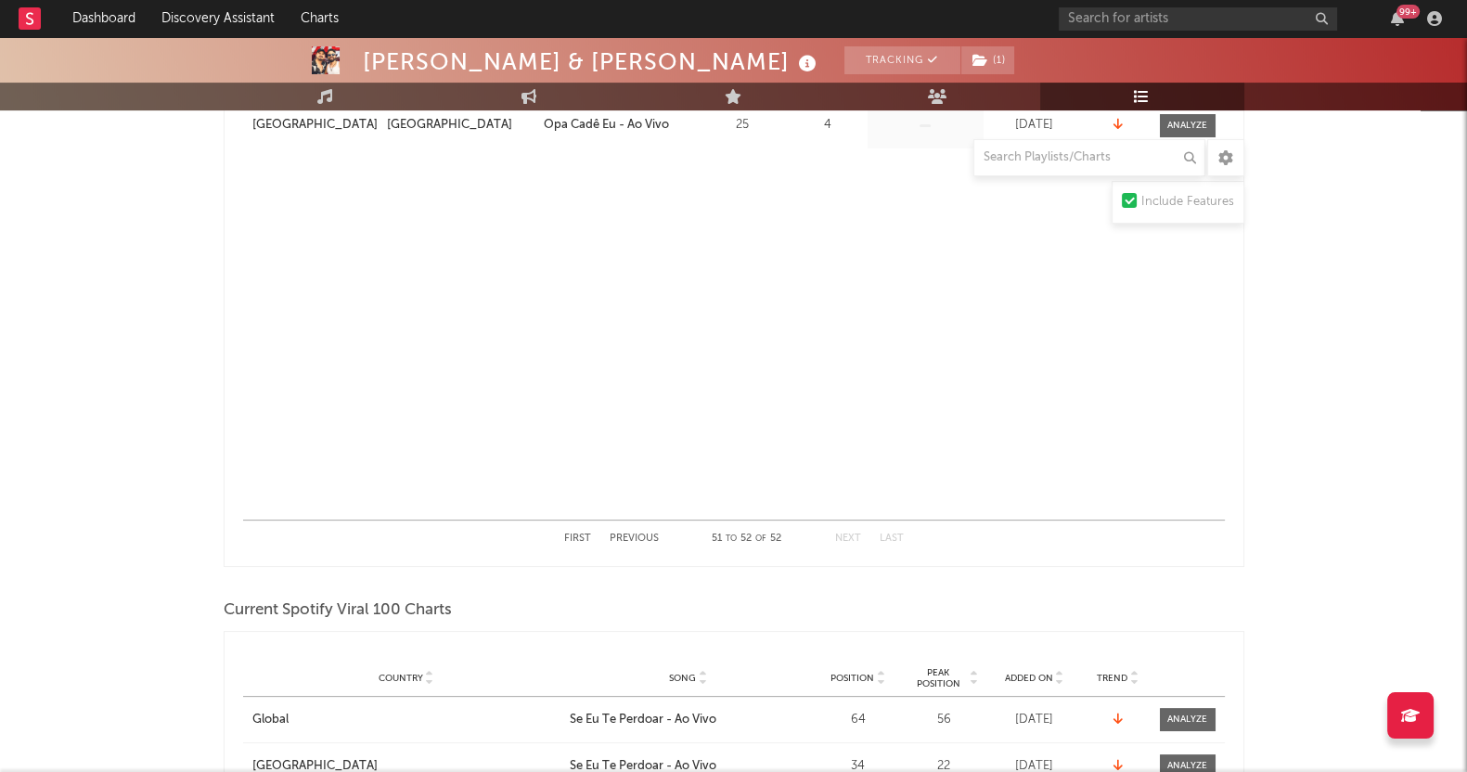
scroll to position [811, 0]
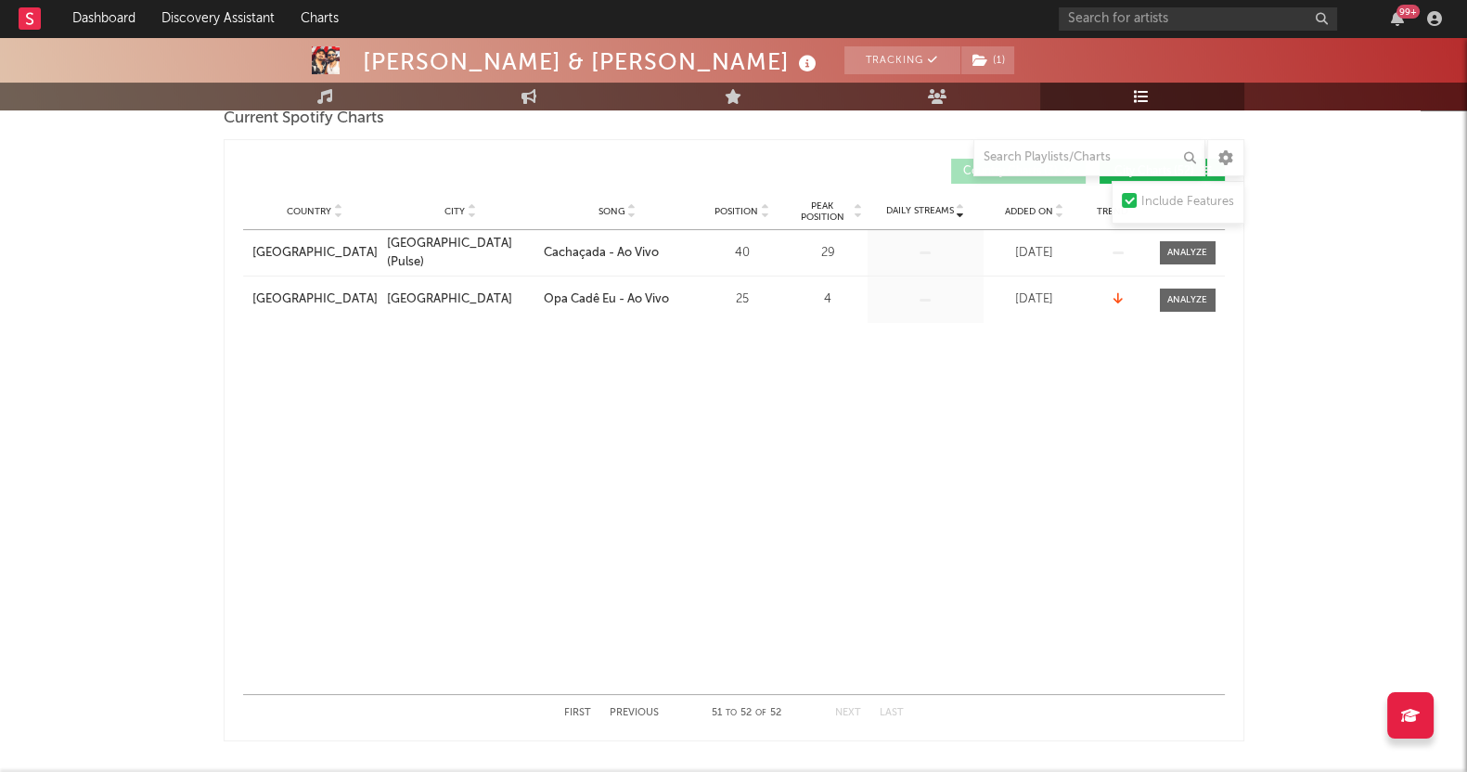
scroll to position [115, 0]
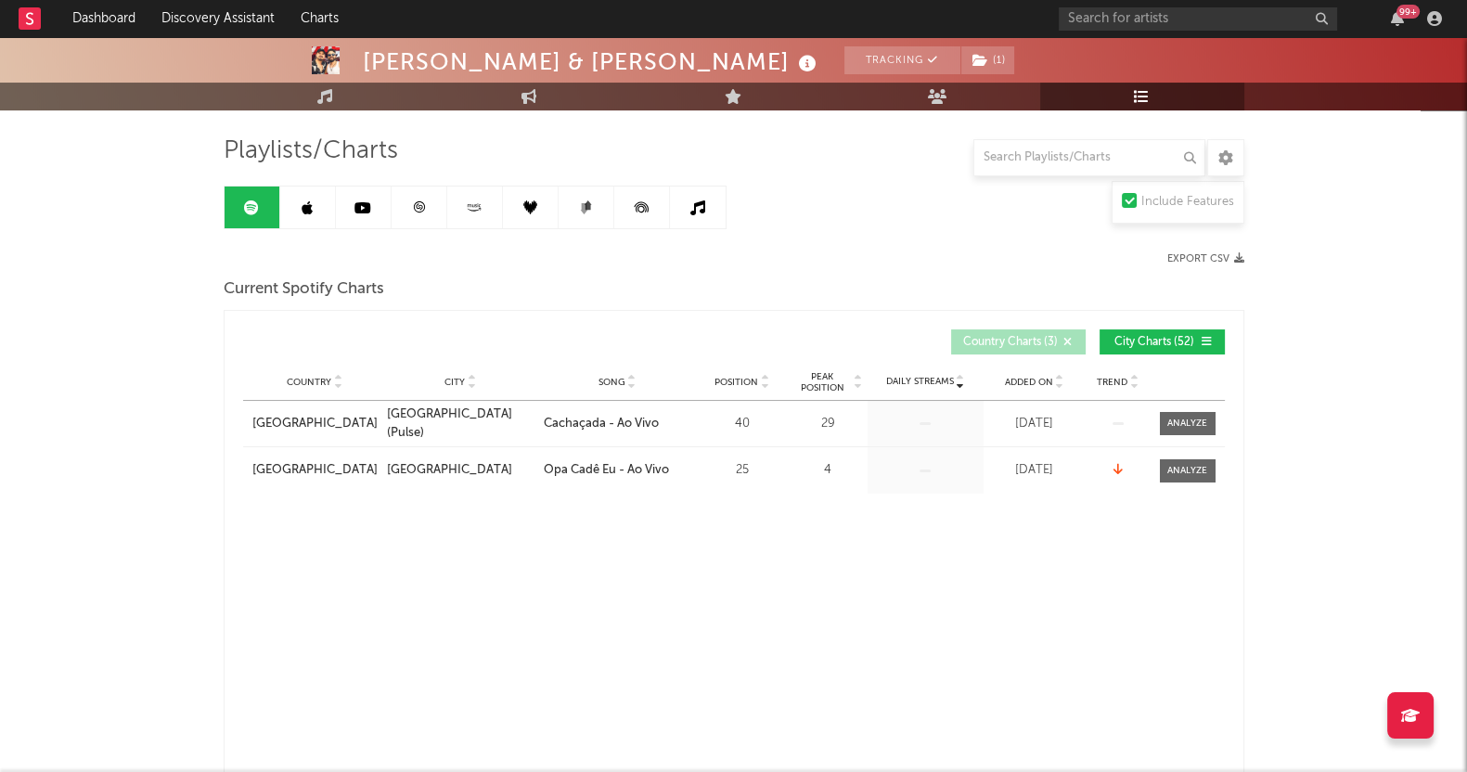
click at [302, 212] on icon at bounding box center [307, 207] width 11 height 15
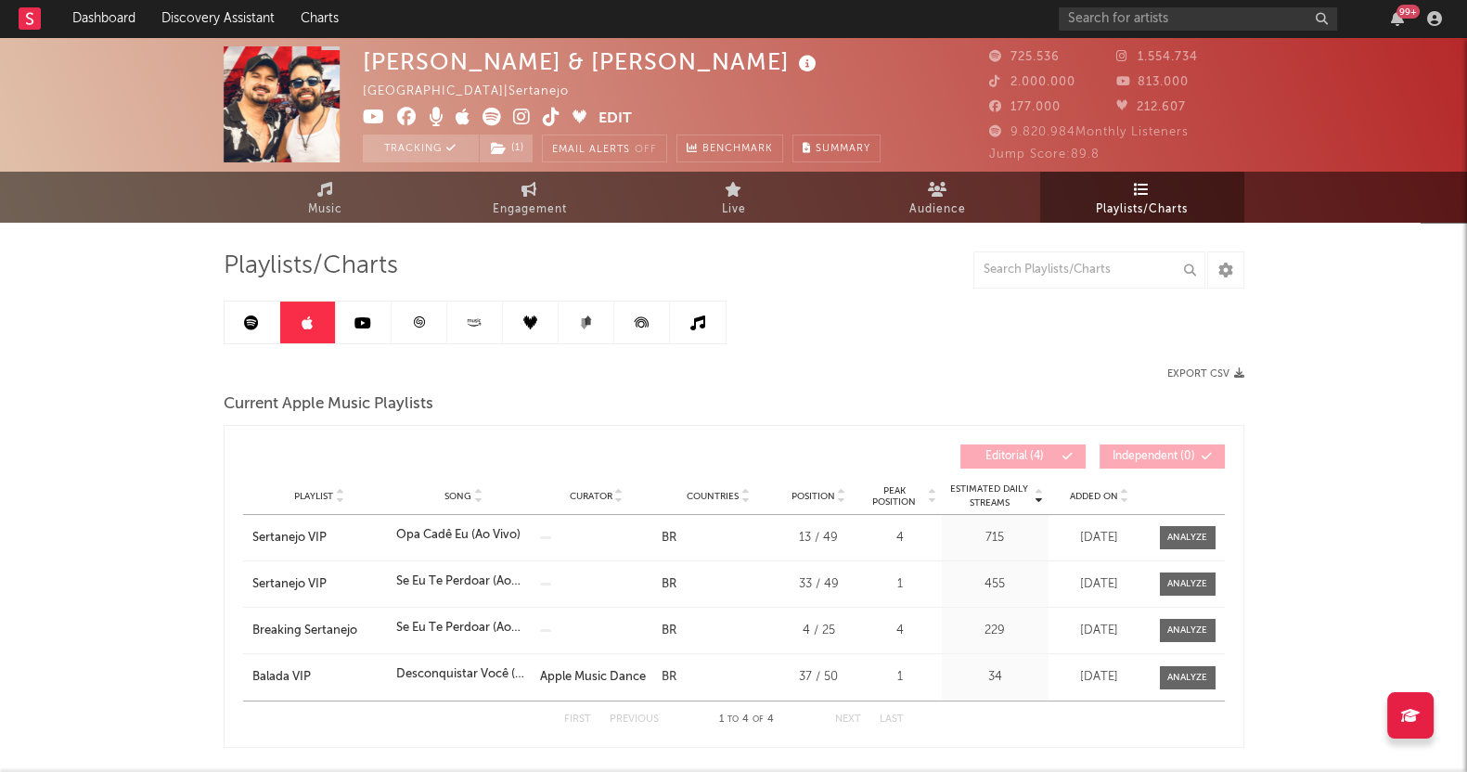
click at [376, 323] on link at bounding box center [364, 323] width 56 height 42
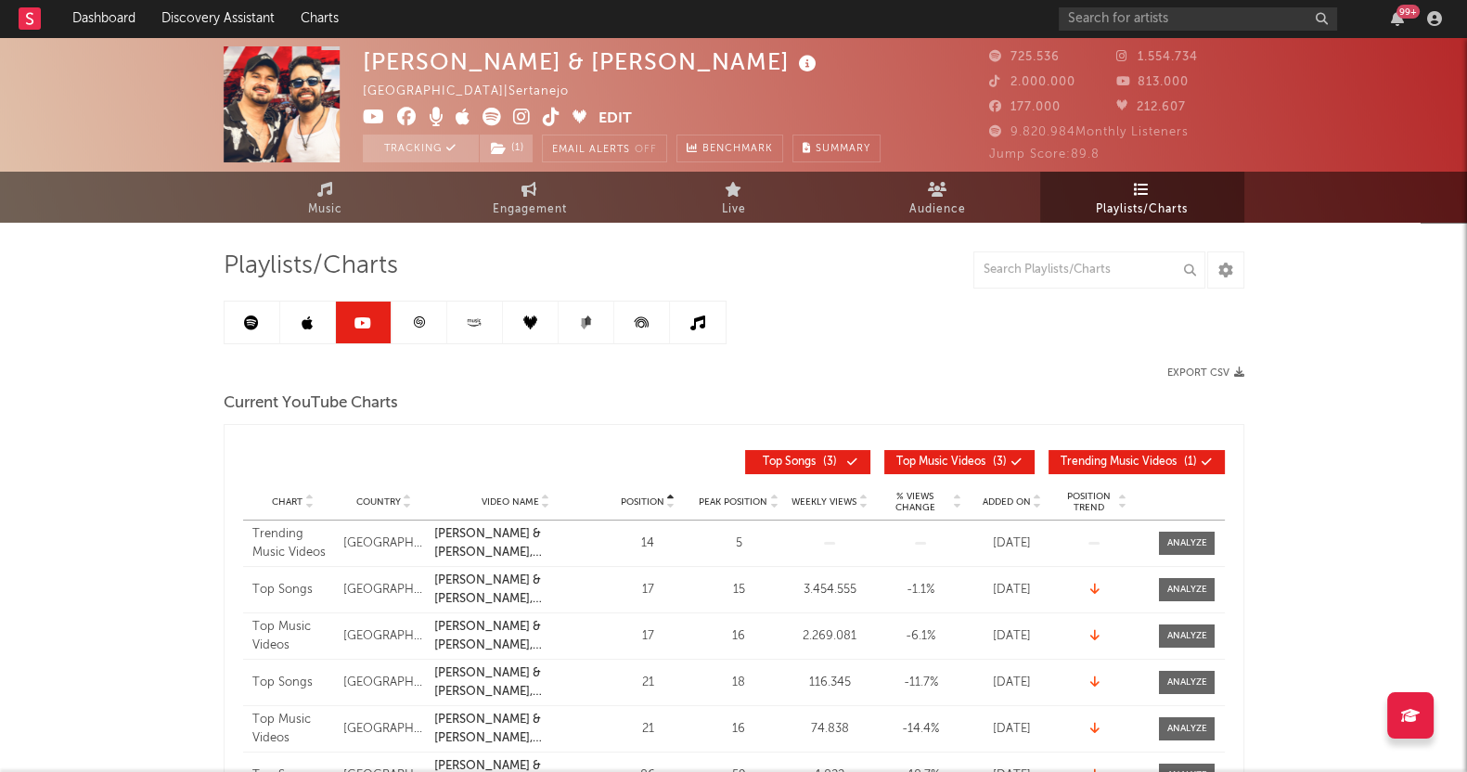
click at [435, 319] on link at bounding box center [420, 323] width 56 height 42
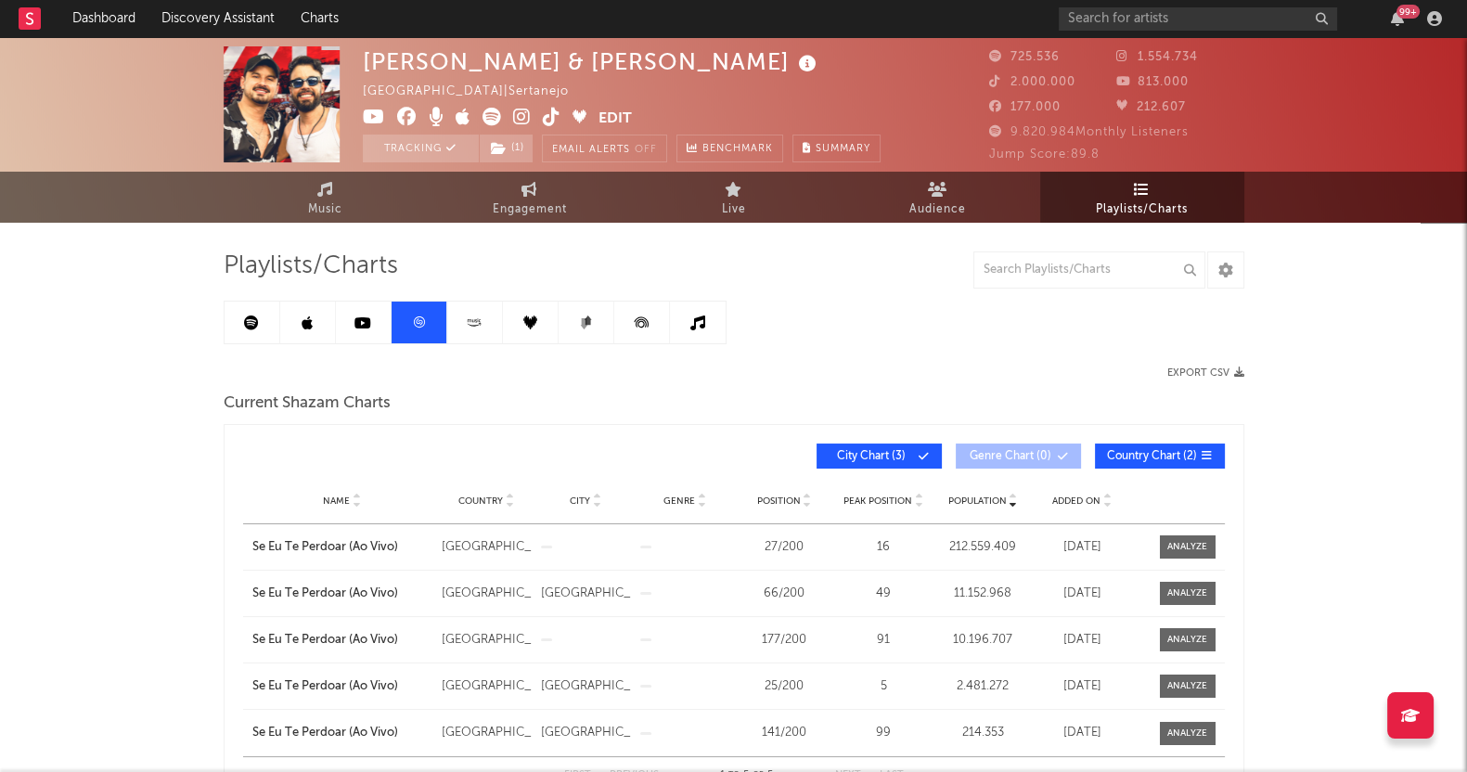
click at [471, 328] on icon at bounding box center [474, 322] width 21 height 14
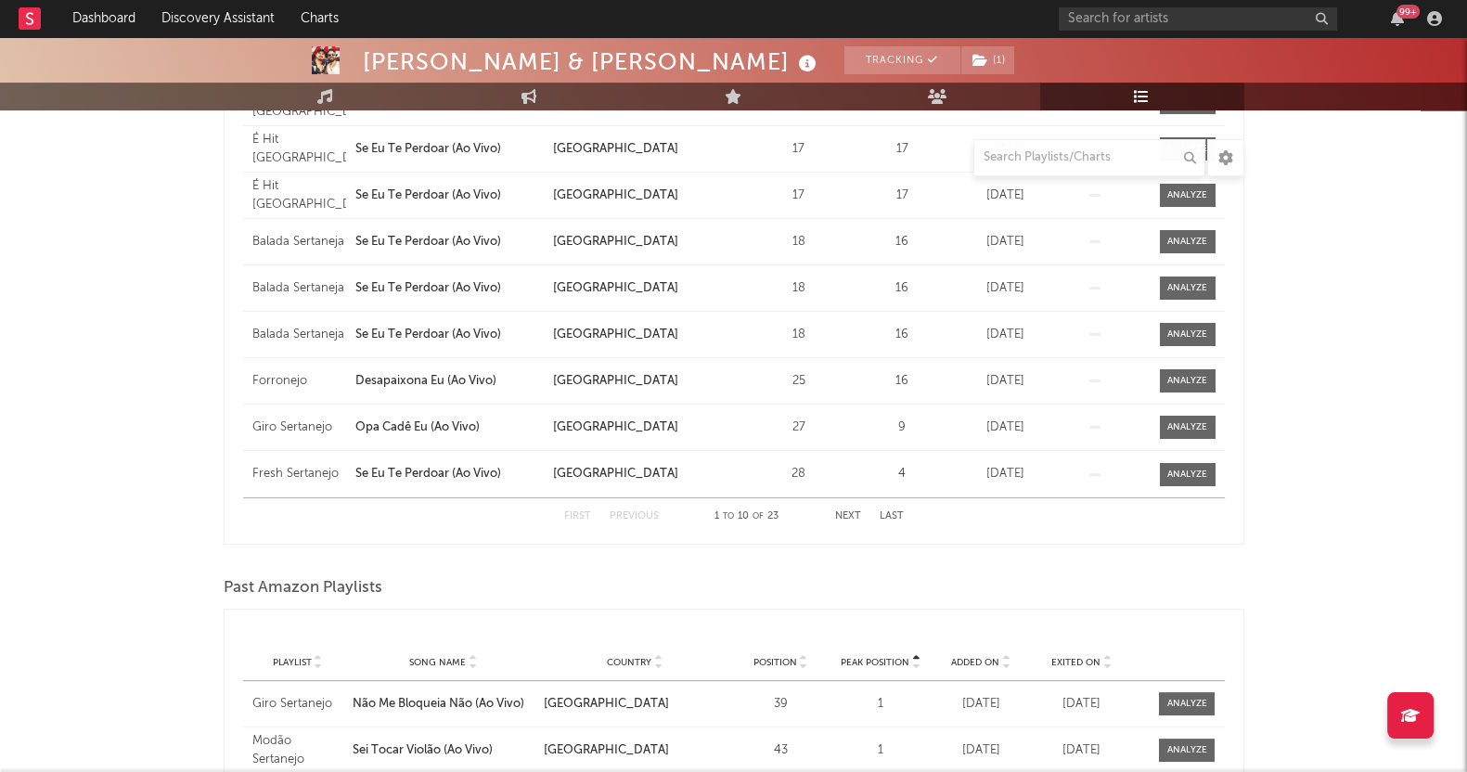
scroll to position [115, 0]
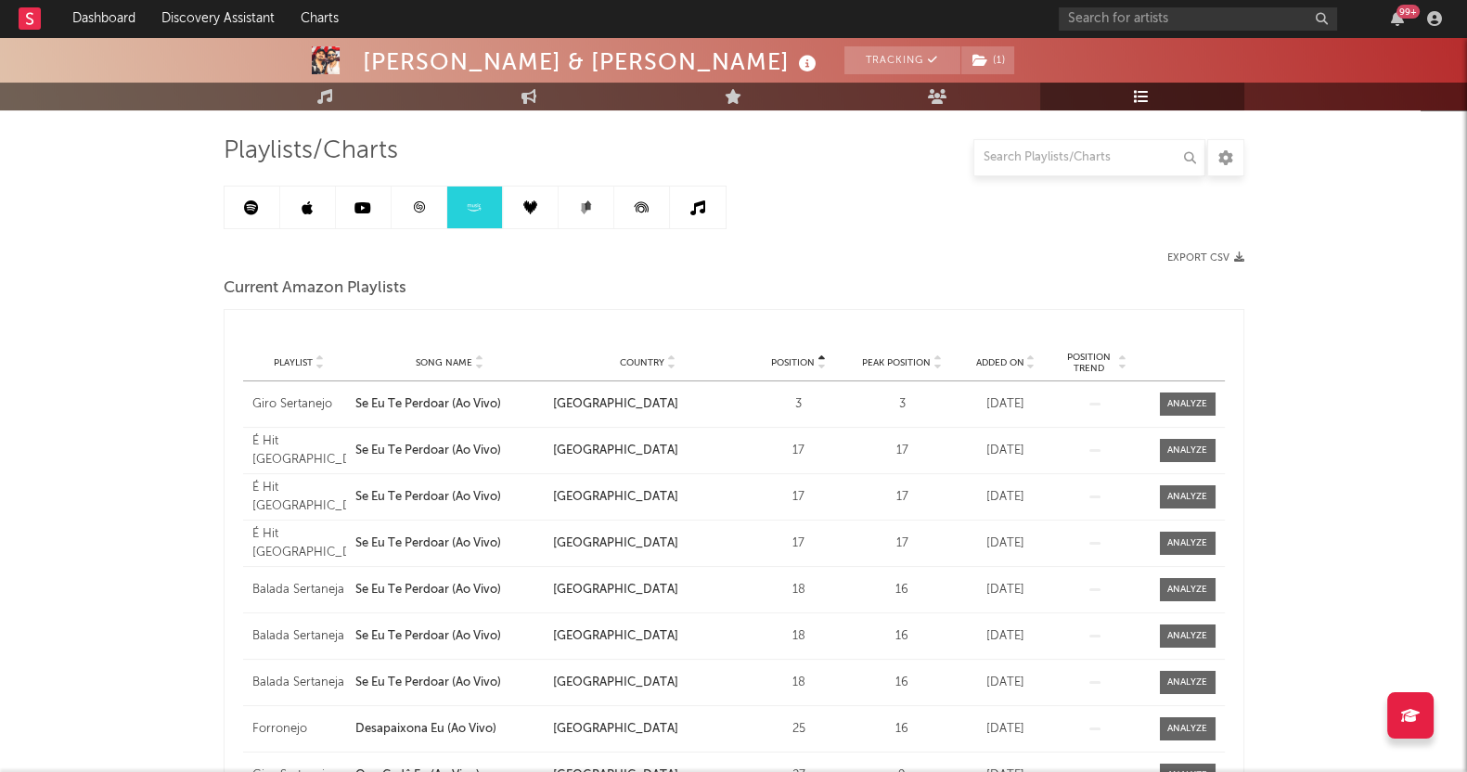
click at [529, 201] on icon at bounding box center [530, 207] width 14 height 14
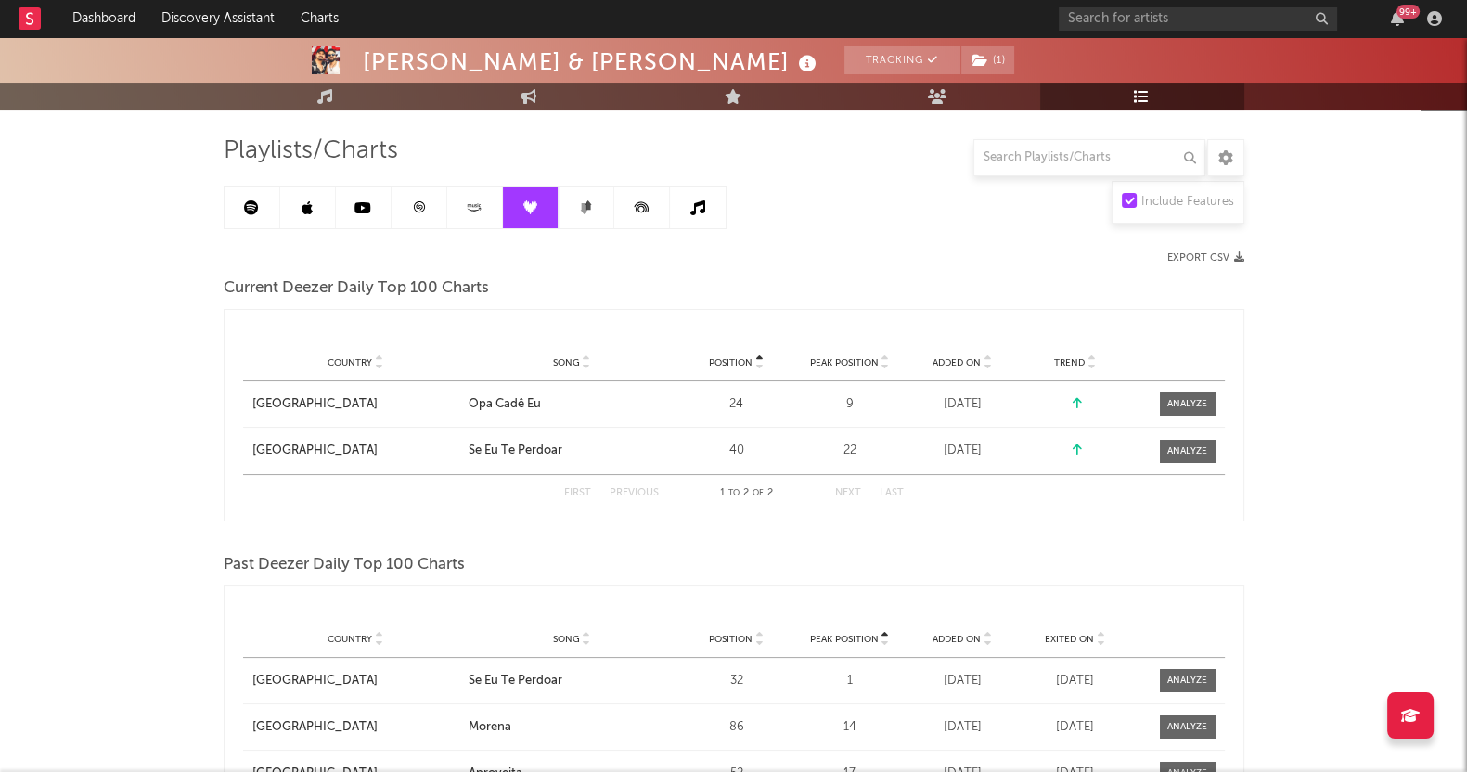
click at [587, 200] on icon at bounding box center [587, 204] width 7 height 9
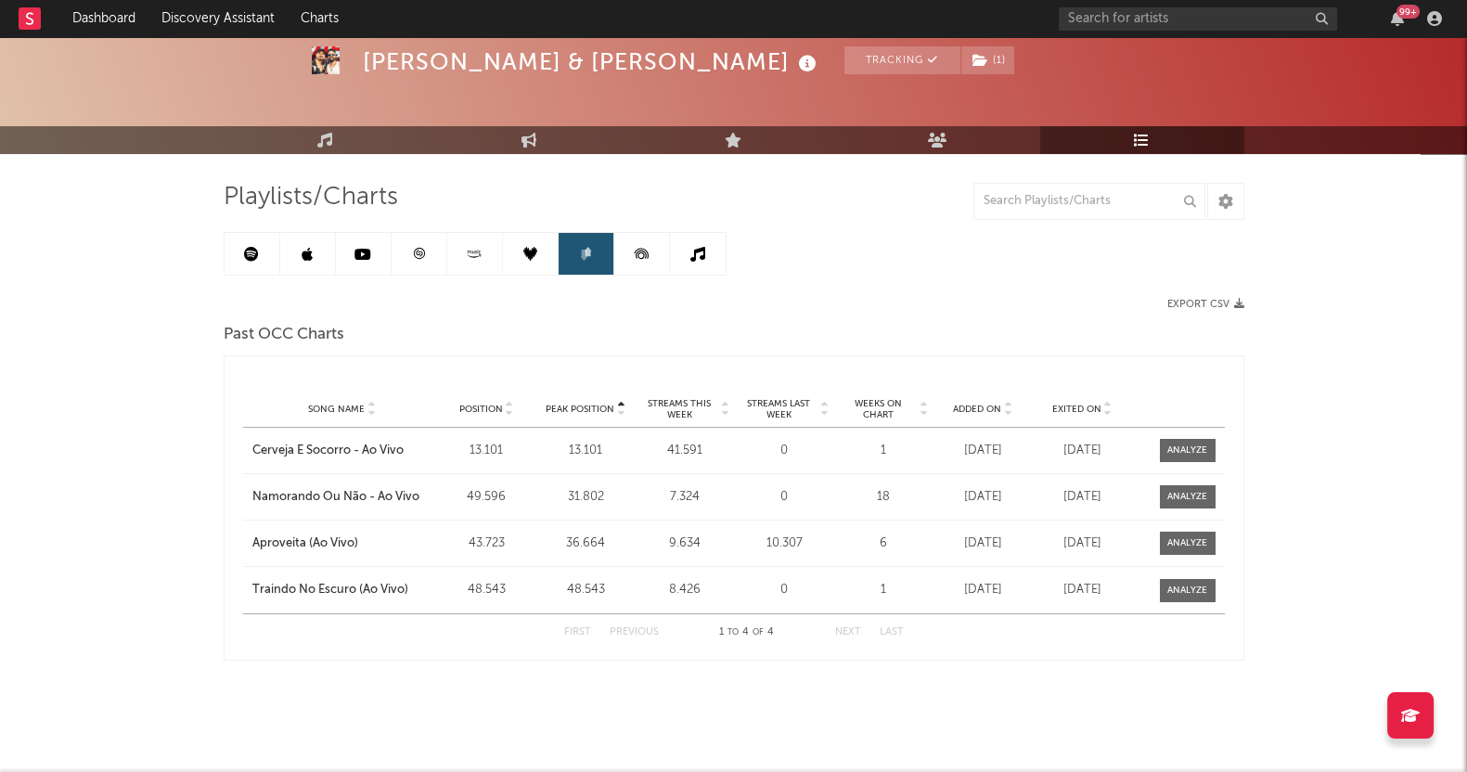
scroll to position [67, 0]
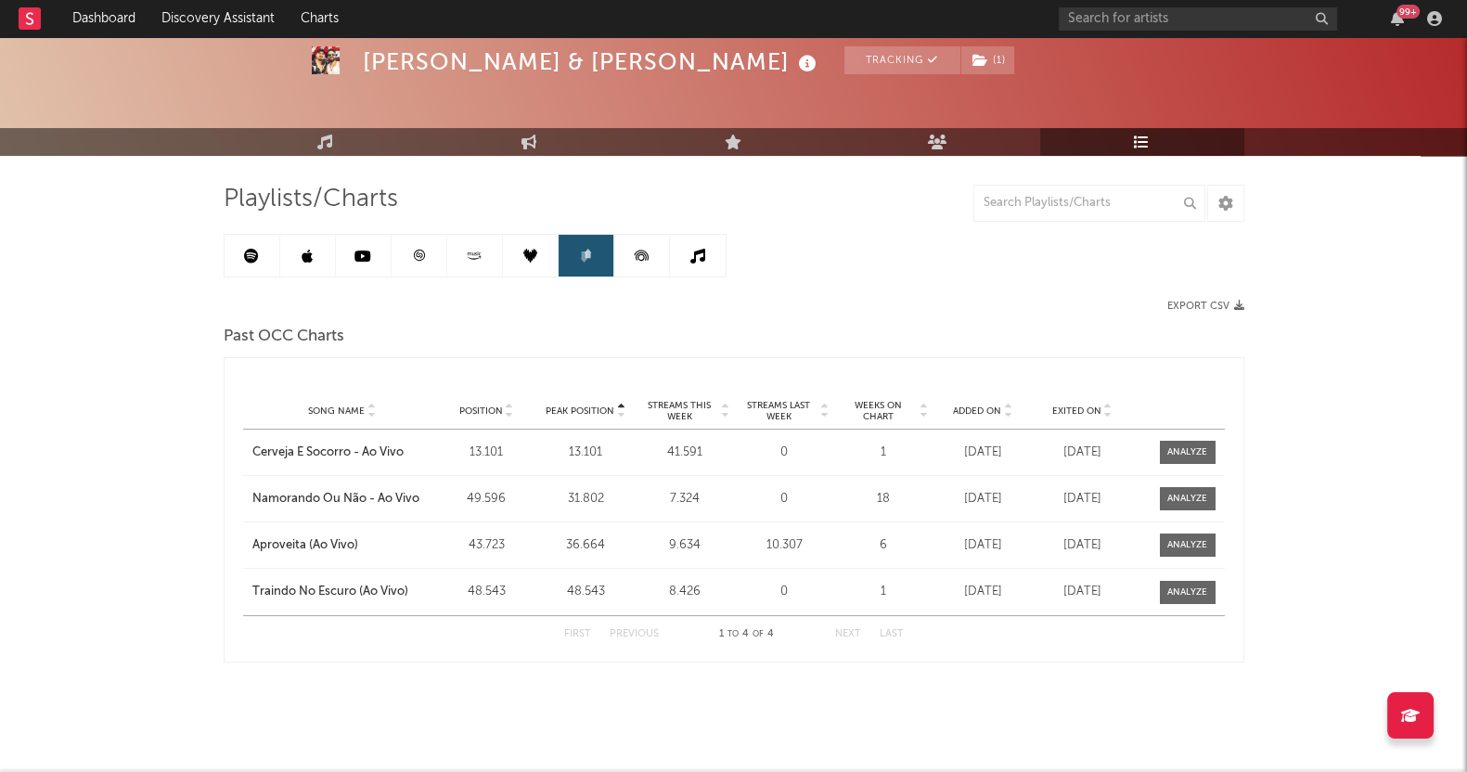
click at [651, 272] on icon at bounding box center [642, 256] width 42 height 42
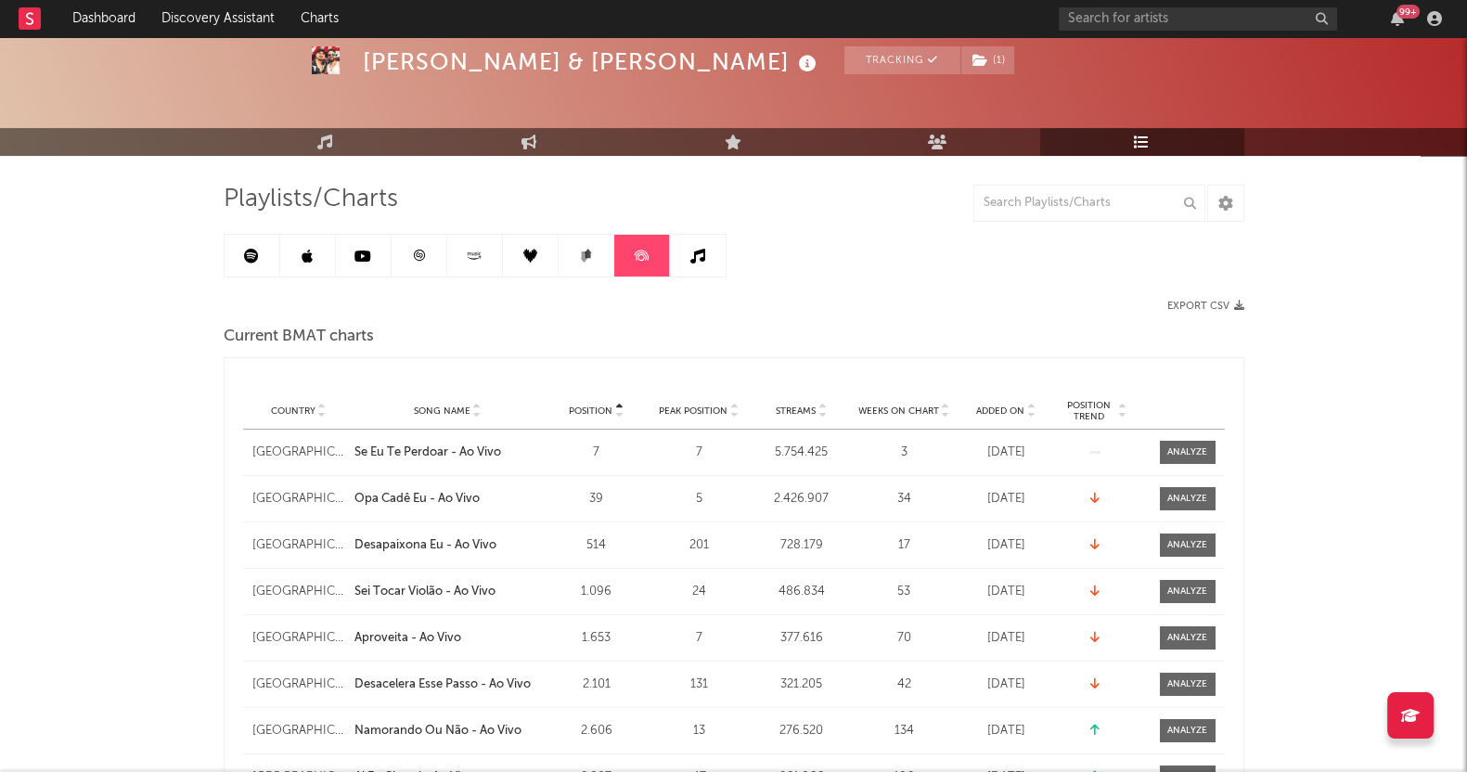
click at [699, 272] on link at bounding box center [698, 256] width 56 height 42
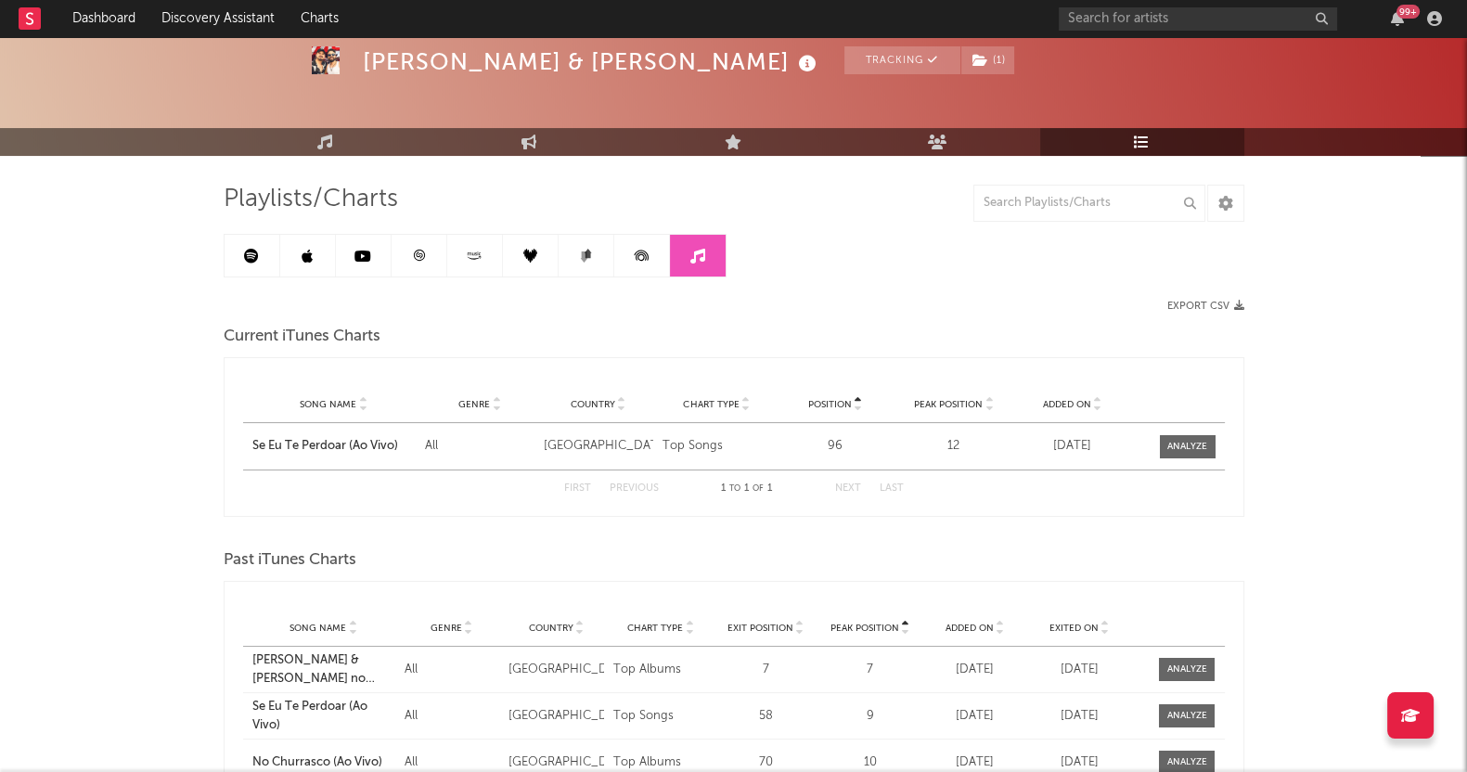
drag, startPoint x: 358, startPoint y: 244, endPoint x: 432, endPoint y: 240, distance: 74.3
click at [358, 244] on link at bounding box center [364, 256] width 56 height 42
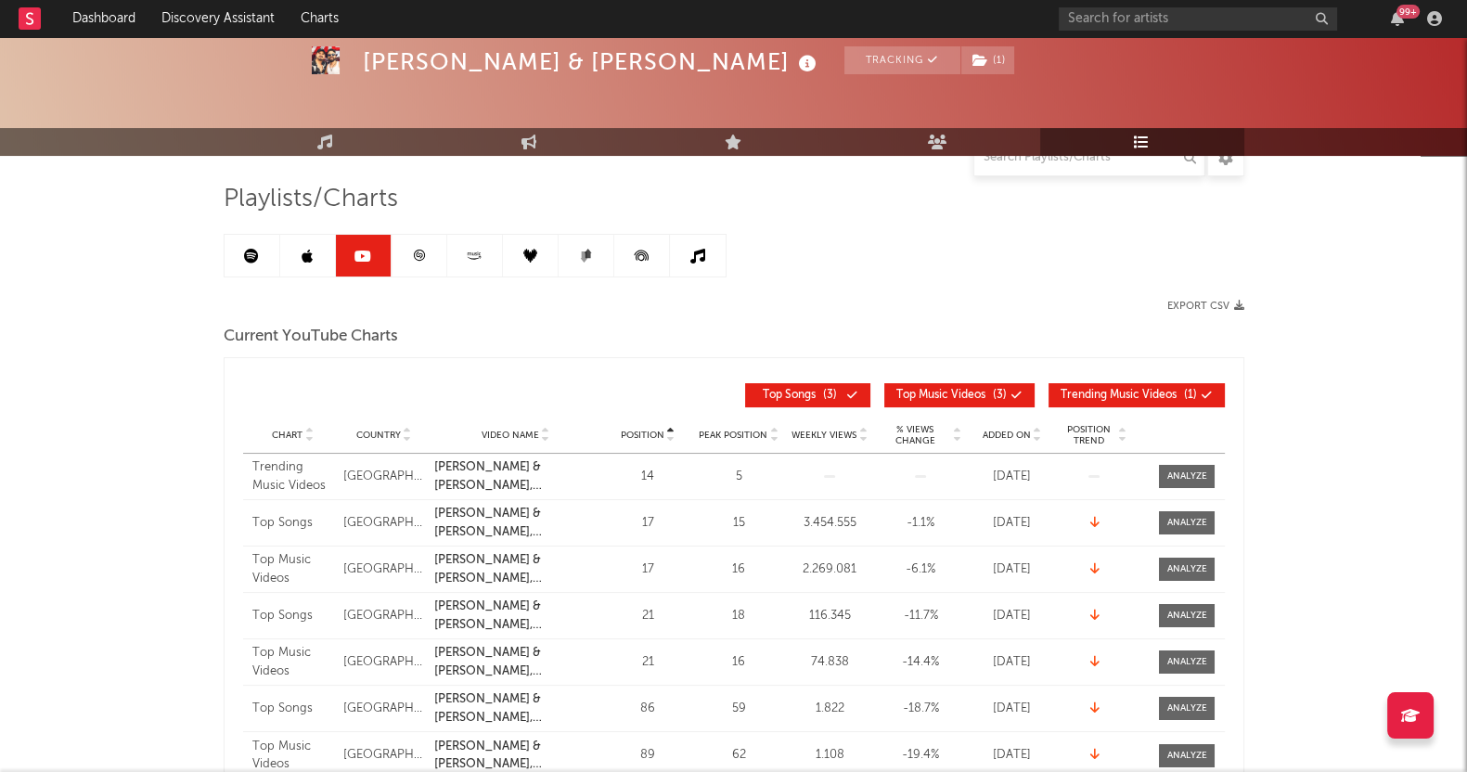
scroll to position [299, 0]
